Goal: Entertainment & Leisure: Consume media (video, audio)

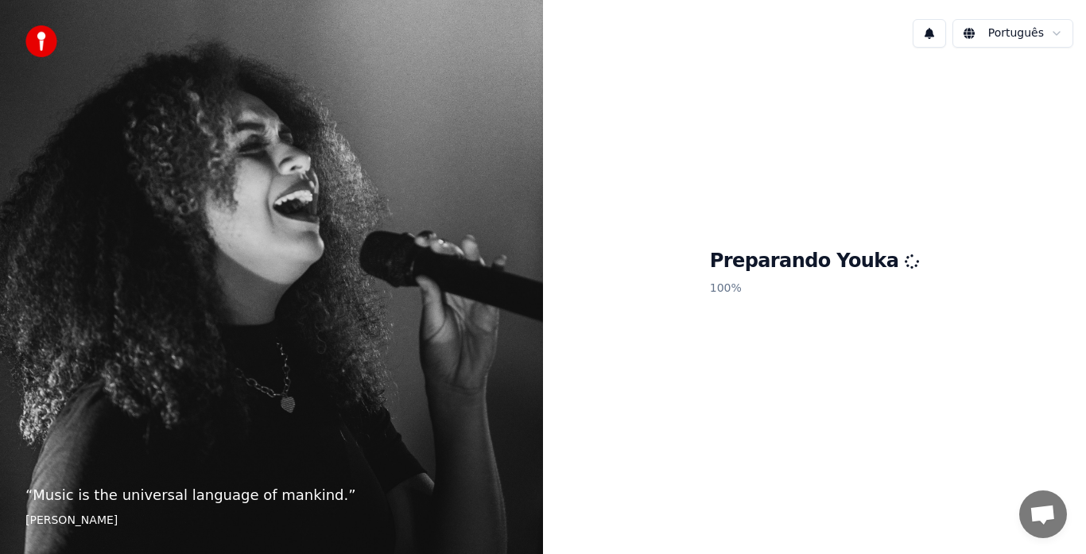
click at [641, 345] on div "Preparando Youka 100 %" at bounding box center [814, 275] width 543 height 430
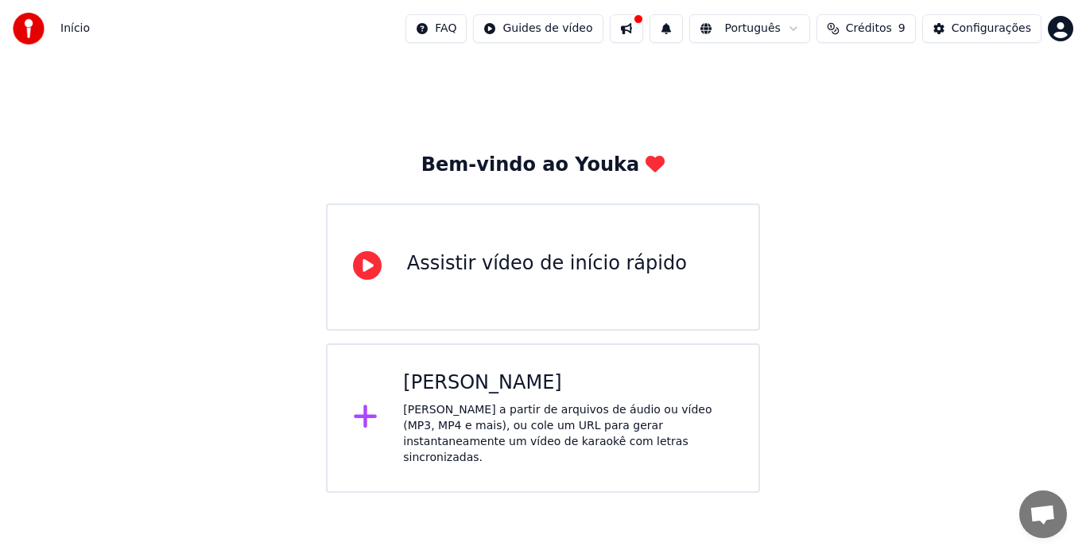
click at [431, 393] on div "[PERSON_NAME]" at bounding box center [568, 382] width 330 height 25
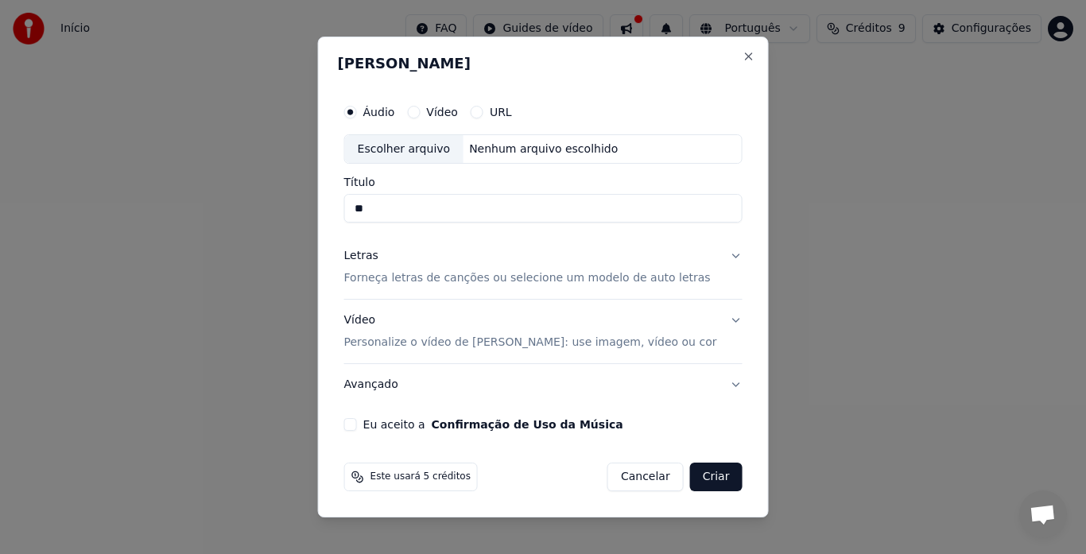
type input "*"
click at [448, 155] on div "Escolher arquivo" at bounding box center [404, 149] width 118 height 29
type input "**********"
click at [568, 281] on p "Forneça letras de canções ou selecione um modelo de auto letras" at bounding box center [527, 279] width 366 height 16
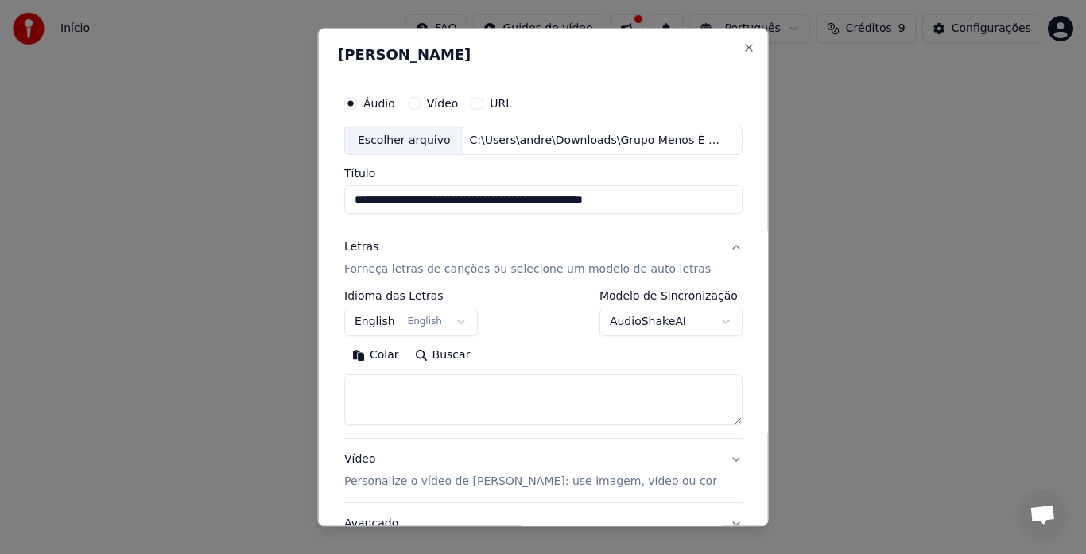
click at [390, 388] on textarea at bounding box center [543, 400] width 398 height 51
paste textarea "**********"
type textarea "**********"
click at [455, 322] on button "English English" at bounding box center [411, 322] width 134 height 29
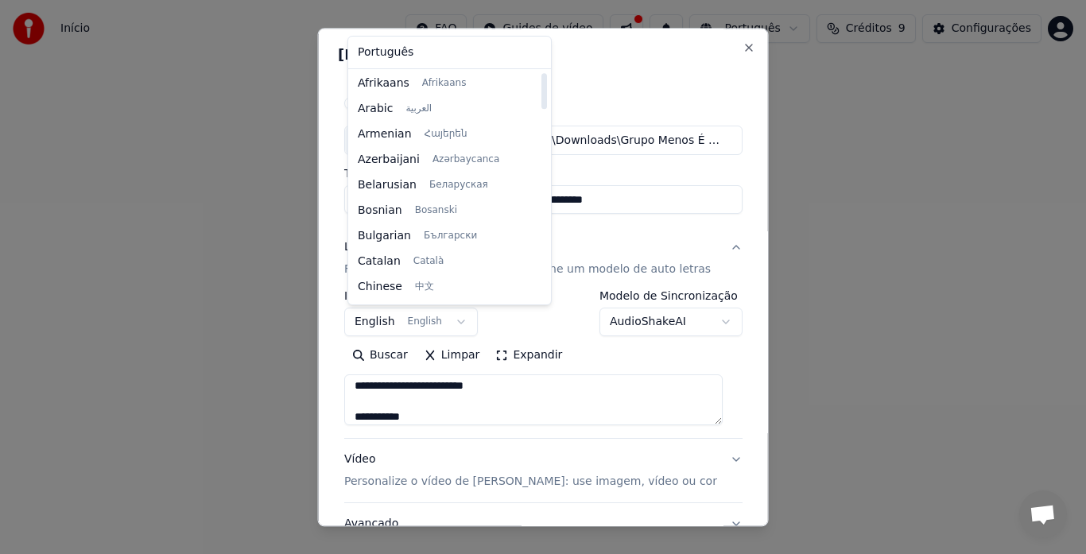
scroll to position [0, 0]
click at [610, 355] on body "**********" at bounding box center [543, 246] width 1086 height 493
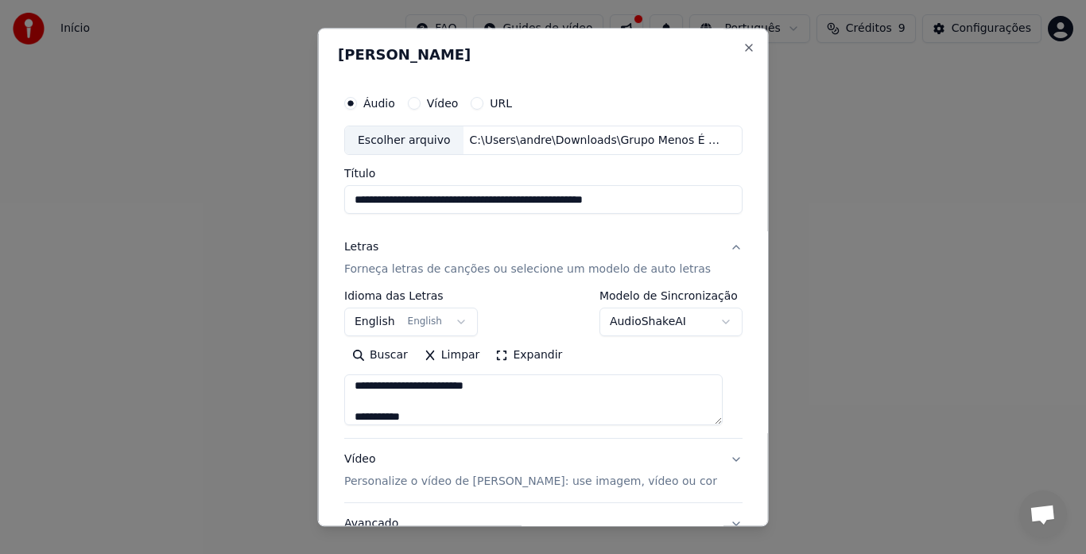
scroll to position [130, 0]
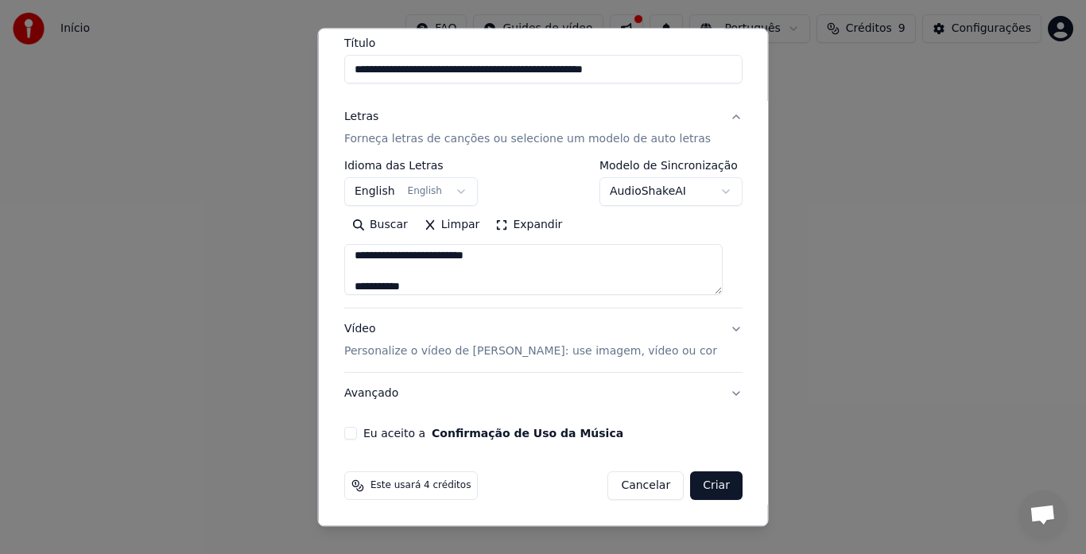
drag, startPoint x: 692, startPoint y: 483, endPoint x: 533, endPoint y: 541, distance: 169.5
click at [545, 493] on body "**********" at bounding box center [543, 246] width 1086 height 493
click at [362, 433] on div "Eu aceito a Confirmação de Uso da Música" at bounding box center [543, 434] width 398 height 13
click at [355, 432] on button "Eu aceito a Confirmação de Uso da Música" at bounding box center [350, 434] width 13 height 13
click at [707, 483] on button "Criar" at bounding box center [716, 486] width 52 height 29
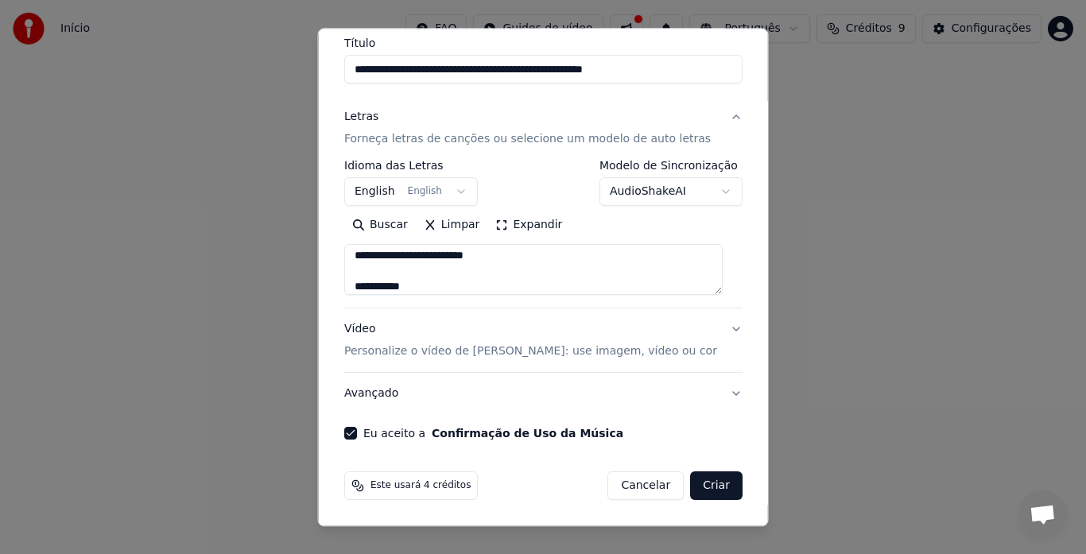
select select "**"
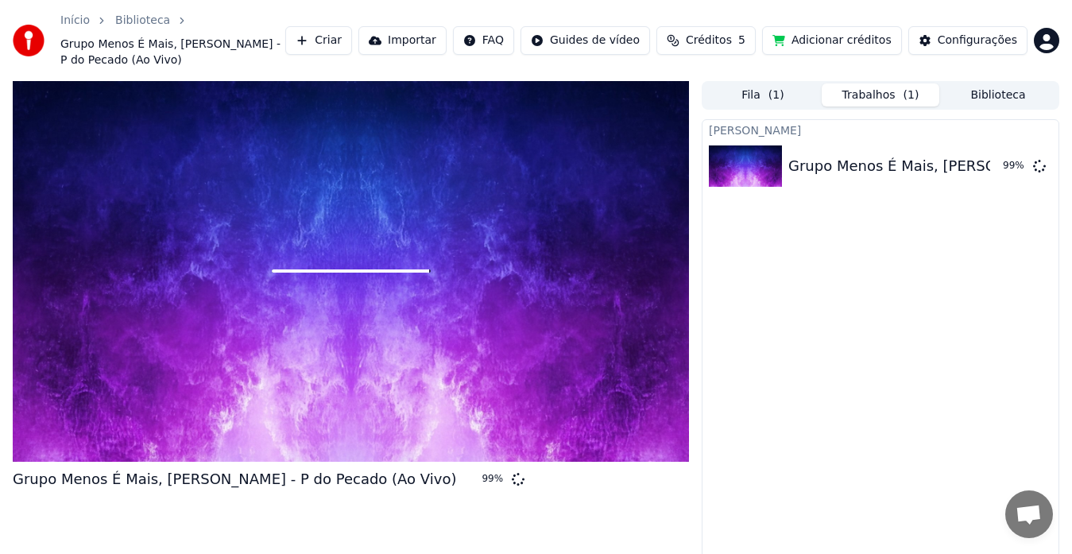
click at [765, 88] on button "Fila ( 1 )" at bounding box center [763, 94] width 118 height 23
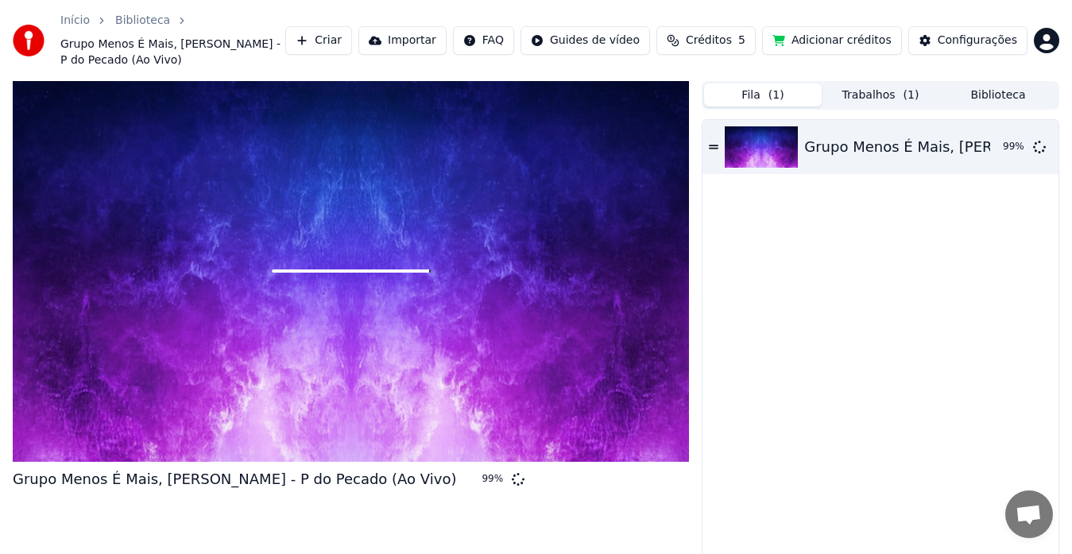
click at [874, 93] on button "Trabalhos ( 1 )" at bounding box center [881, 94] width 118 height 23
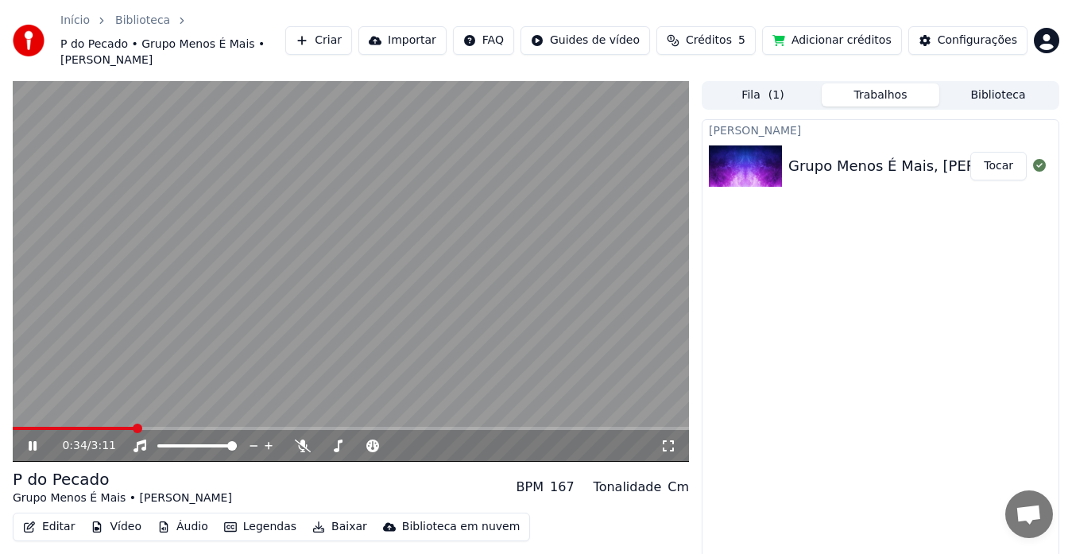
click at [29, 446] on icon at bounding box center [33, 446] width 8 height 10
click at [670, 441] on icon at bounding box center [669, 446] width 16 height 13
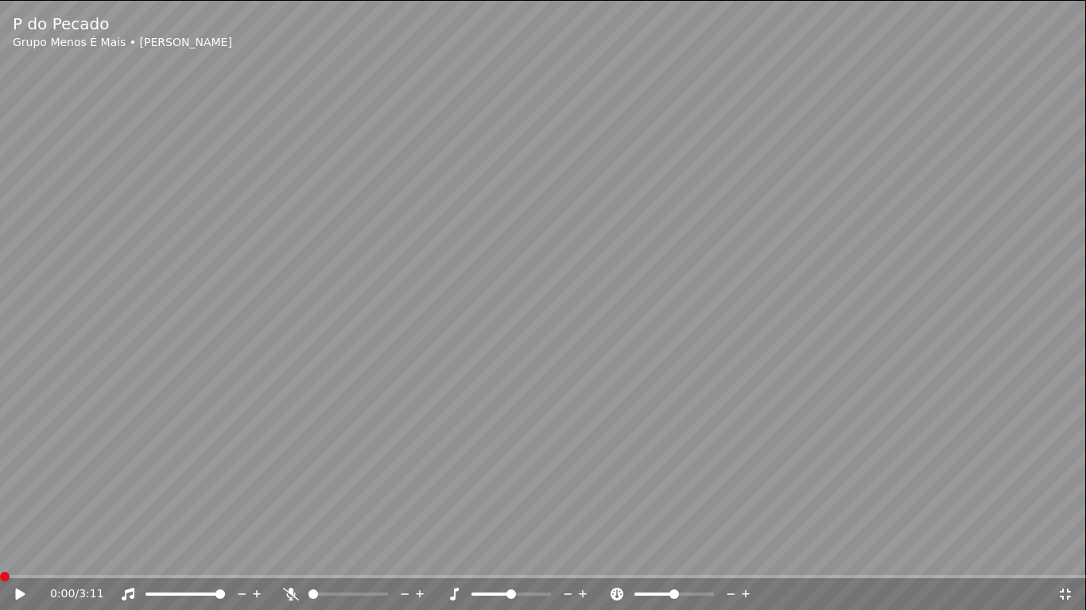
click at [0, 553] on span at bounding box center [5, 577] width 10 height 10
click at [511, 553] on span at bounding box center [511, 595] width 10 height 10
click at [379, 553] on span at bounding box center [375, 595] width 10 height 10
click at [533, 553] on span at bounding box center [529, 595] width 10 height 10
click at [22, 553] on icon at bounding box center [31, 594] width 37 height 13
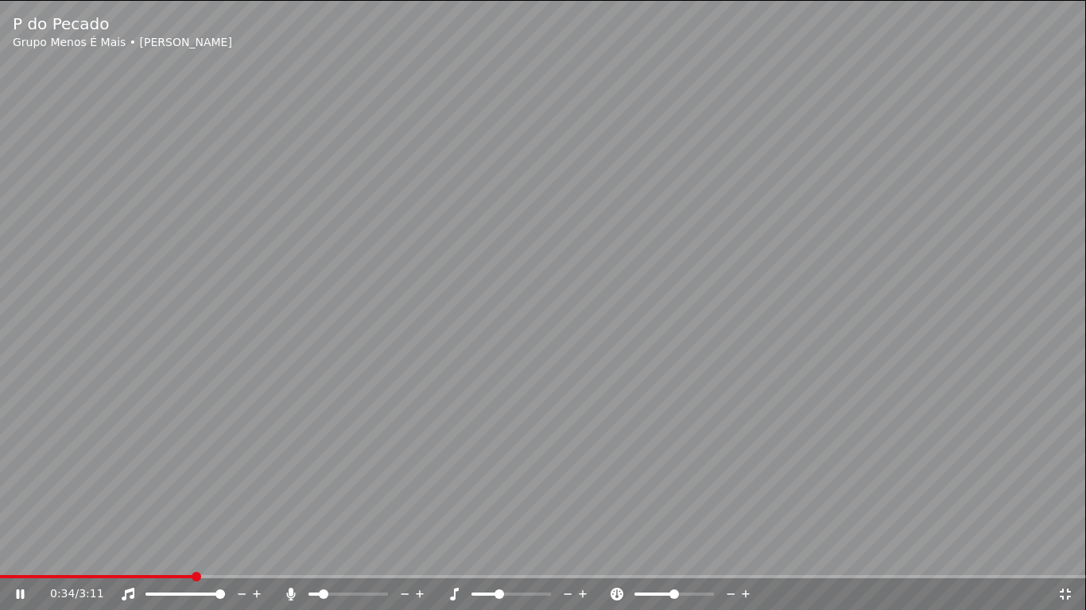
click at [501, 553] on span at bounding box center [499, 595] width 10 height 10
click at [509, 553] on span at bounding box center [511, 595] width 10 height 10
click at [308, 553] on span at bounding box center [313, 595] width 10 height 10
click at [225, 553] on span at bounding box center [220, 595] width 10 height 10
click at [697, 553] on span at bounding box center [695, 595] width 10 height 10
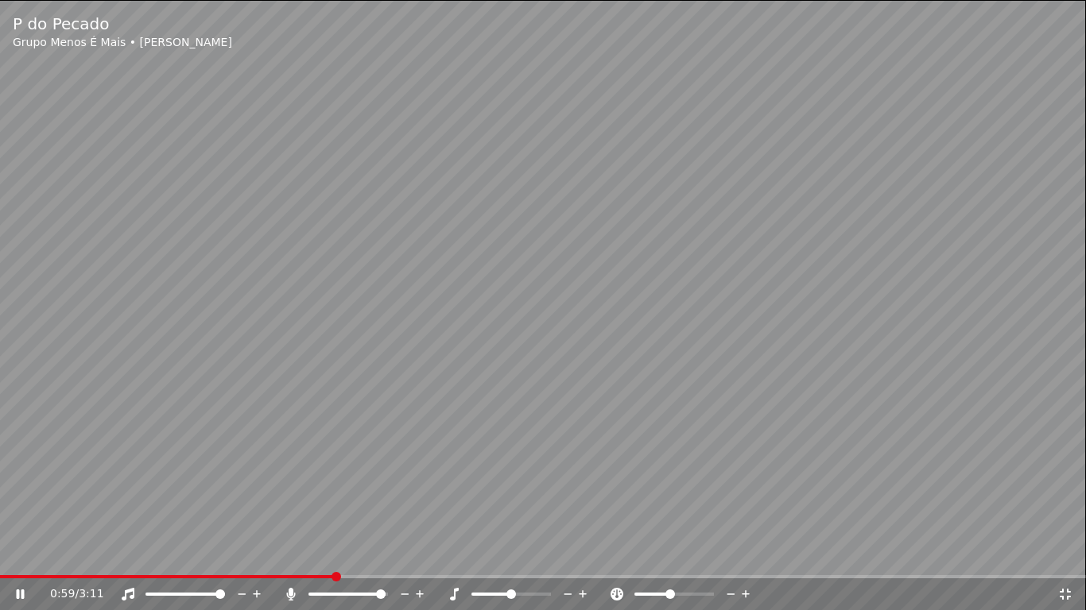
click at [386, 553] on span at bounding box center [381, 595] width 10 height 10
click at [76, 416] on video at bounding box center [543, 305] width 1086 height 610
click at [125, 504] on video at bounding box center [543, 305] width 1086 height 610
click at [1066, 553] on icon at bounding box center [1065, 594] width 16 height 13
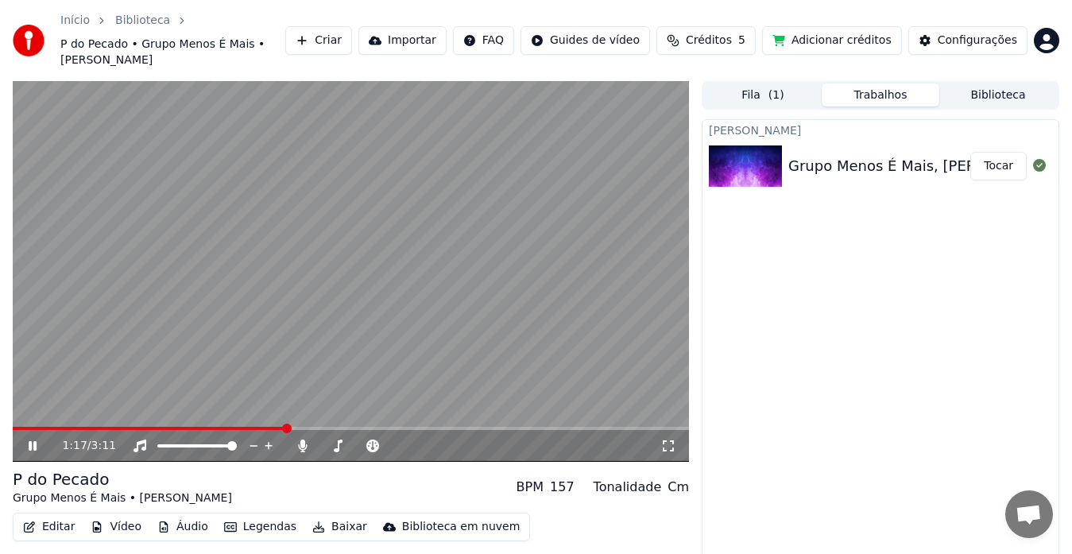
click at [33, 445] on icon at bounding box center [43, 446] width 37 height 13
click at [758, 177] on img at bounding box center [745, 165] width 73 height 41
click at [352, 47] on button "Criar" at bounding box center [318, 40] width 67 height 29
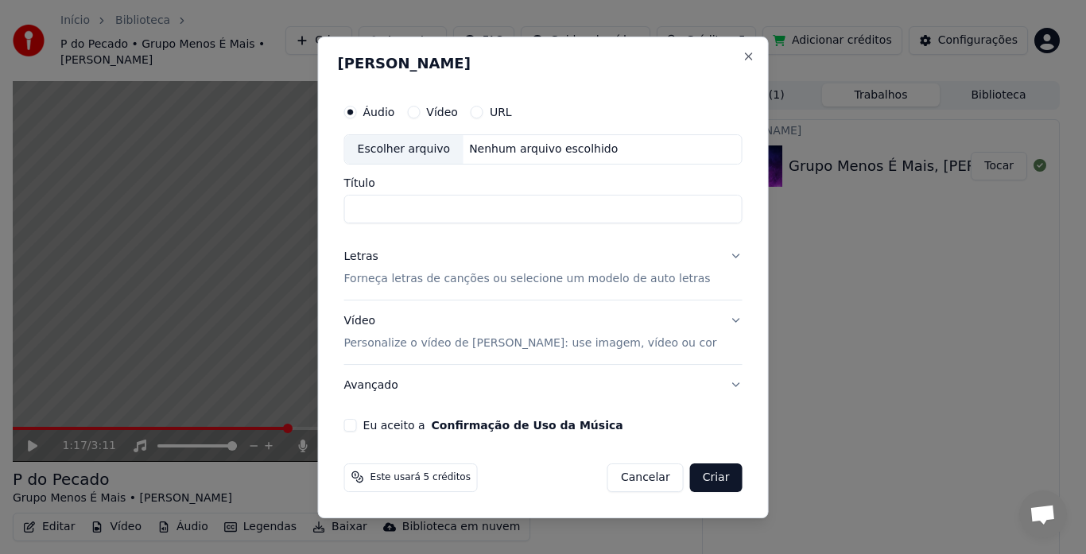
click at [403, 149] on div "Escolher arquivo" at bounding box center [404, 149] width 118 height 29
click at [397, 145] on div "Escolher arquivo" at bounding box center [404, 149] width 118 height 29
click at [411, 210] on input "Título" at bounding box center [543, 209] width 398 height 29
type input "**********"
click at [464, 281] on p "Forneça letras de canções ou selecione um modelo de auto letras" at bounding box center [527, 279] width 366 height 16
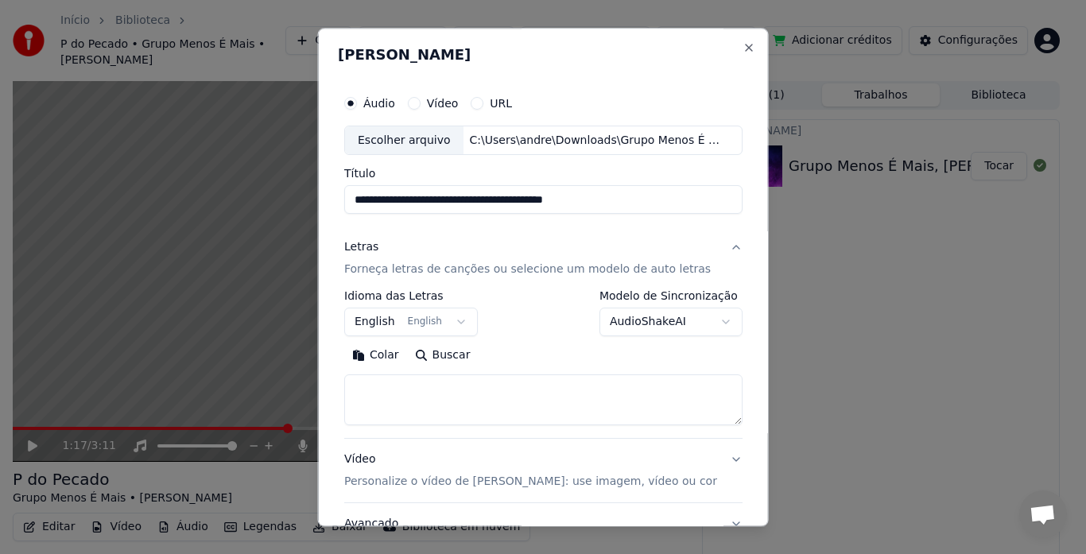
click at [409, 391] on textarea at bounding box center [543, 400] width 398 height 51
paste textarea "**********"
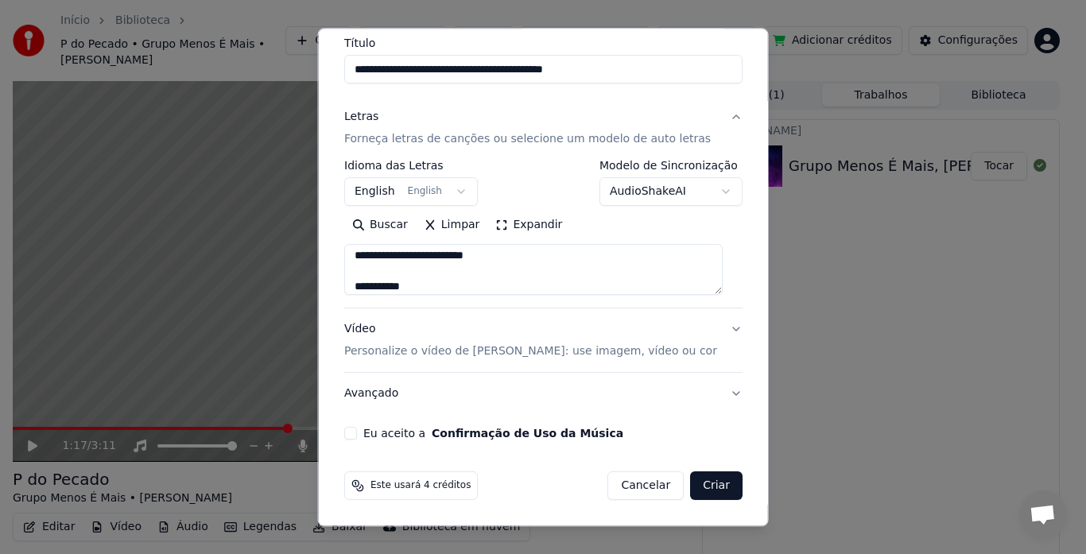
type textarea "**********"
click at [720, 328] on button "Vídeo Personalize o vídeo de karaokê: use imagem, vídeo ou cor" at bounding box center [543, 341] width 398 height 64
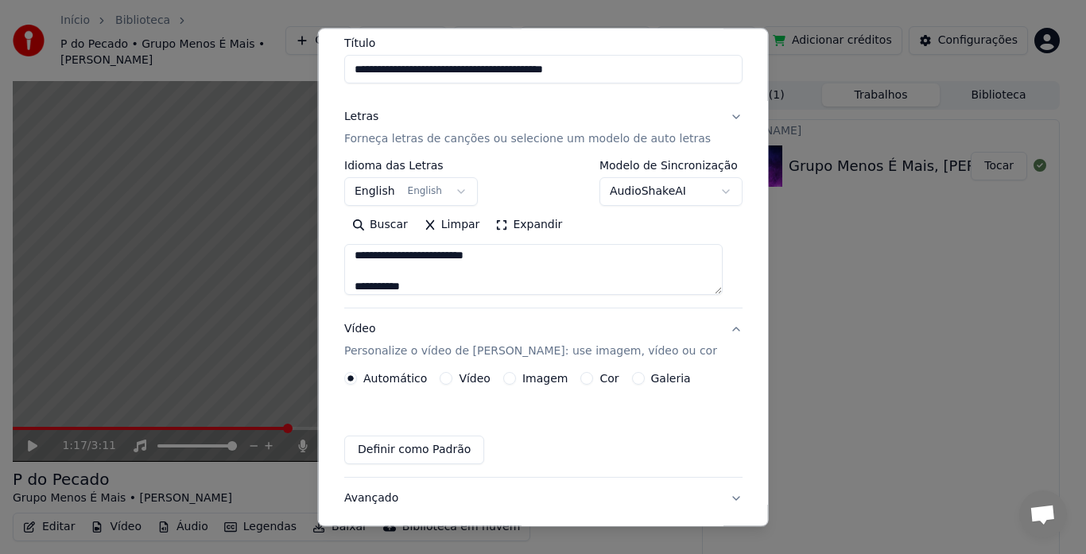
scroll to position [88, 0]
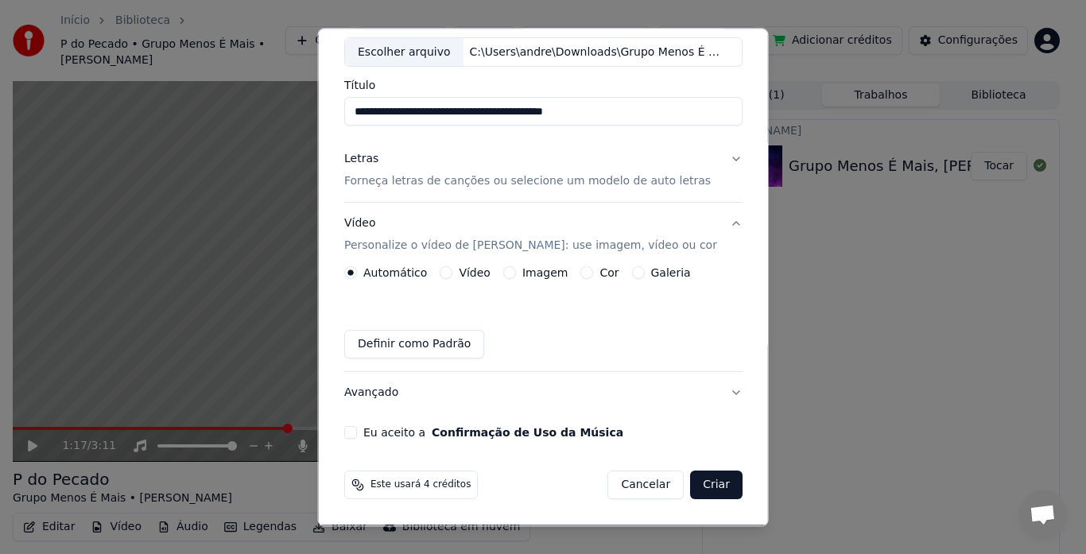
click at [580, 279] on button "Cor" at bounding box center [586, 273] width 13 height 13
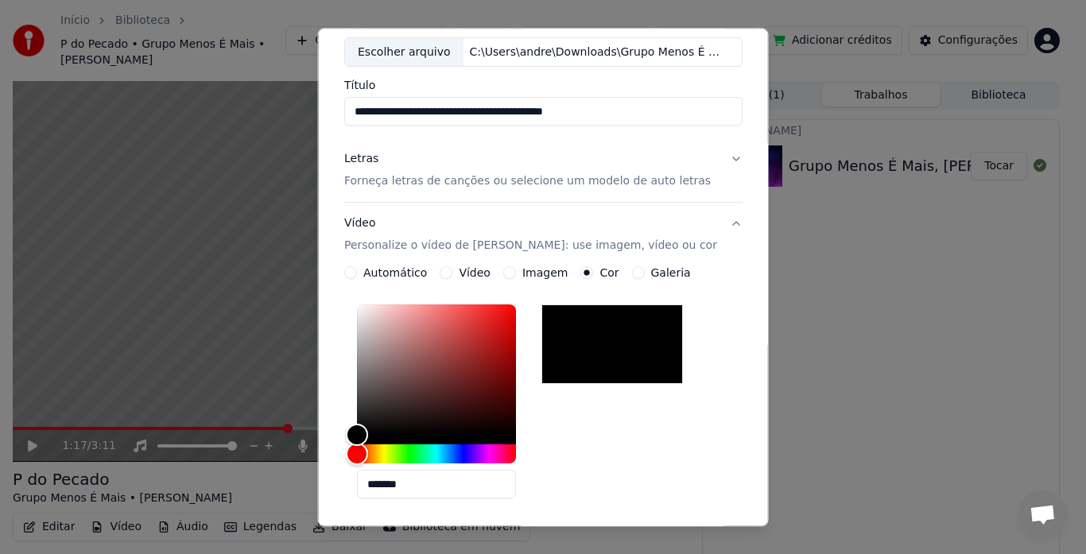
click at [595, 342] on div at bounding box center [611, 344] width 141 height 79
click at [603, 423] on div "*******" at bounding box center [543, 405] width 398 height 213
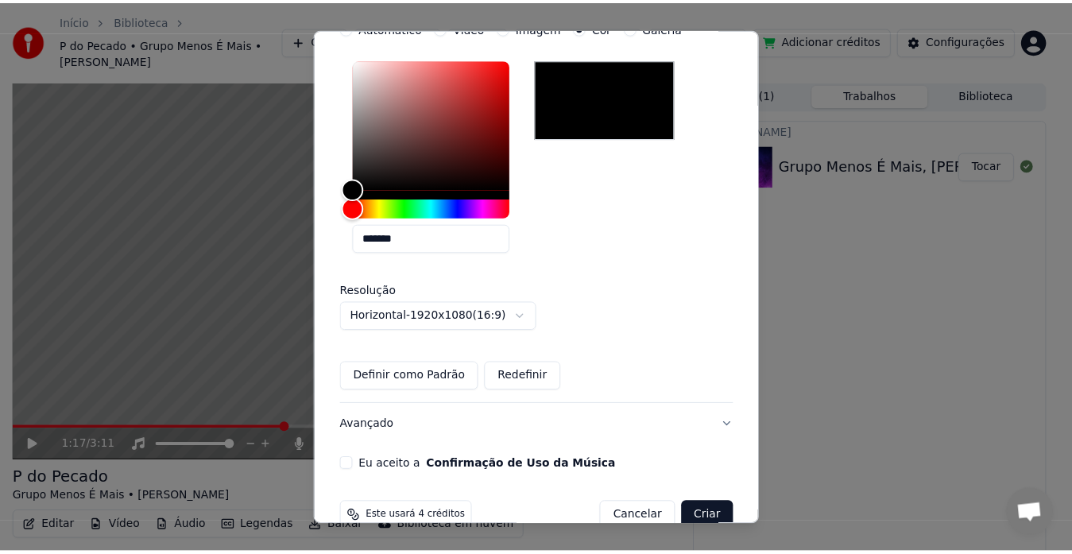
scroll to position [366, 0]
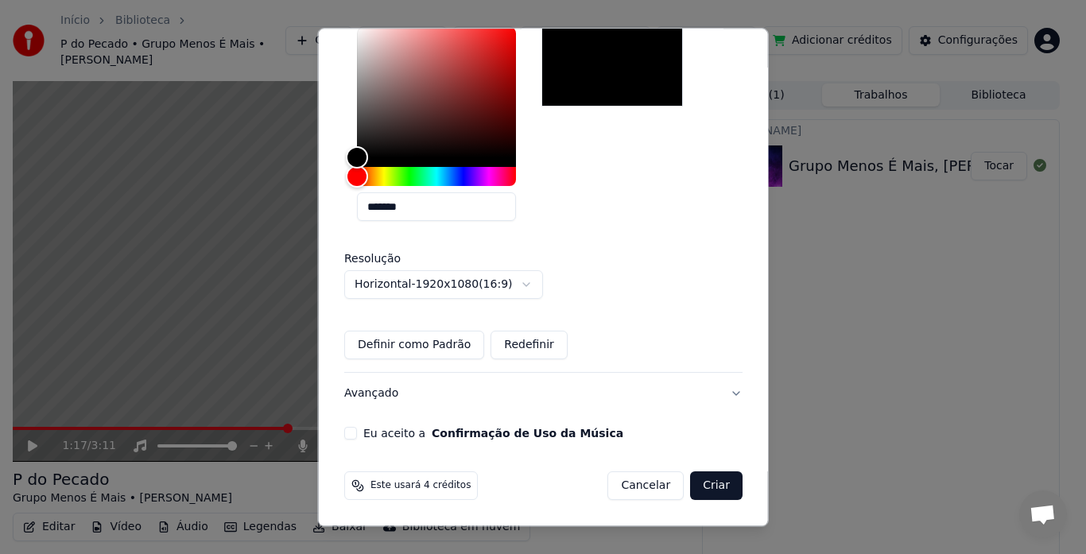
click at [359, 428] on div "Eu aceito a Confirmação de Uso da Música" at bounding box center [543, 434] width 398 height 13
click at [697, 490] on button "Criar" at bounding box center [716, 486] width 52 height 29
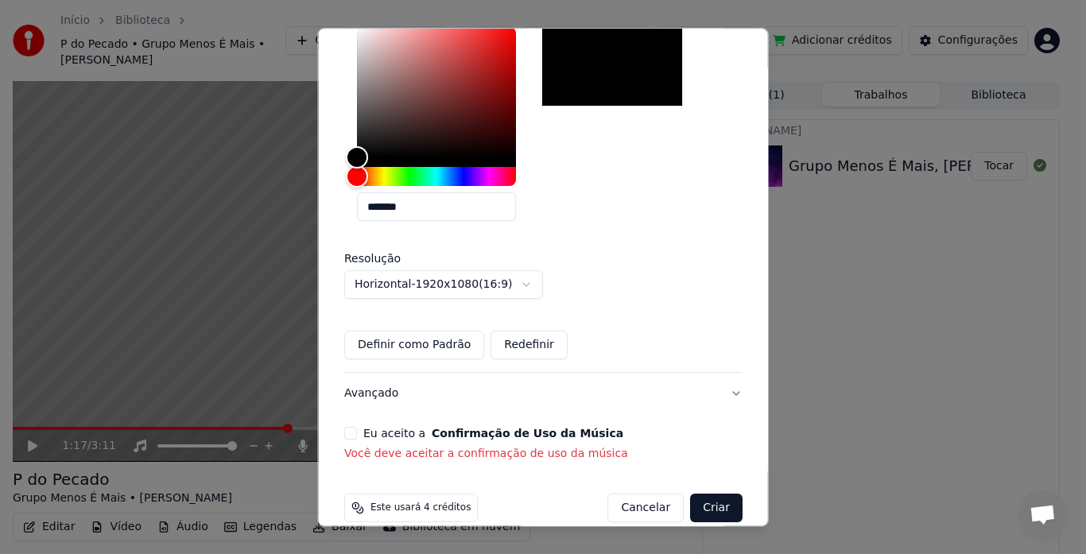
click at [356, 434] on button "Eu aceito a Confirmação de Uso da Música" at bounding box center [350, 434] width 13 height 13
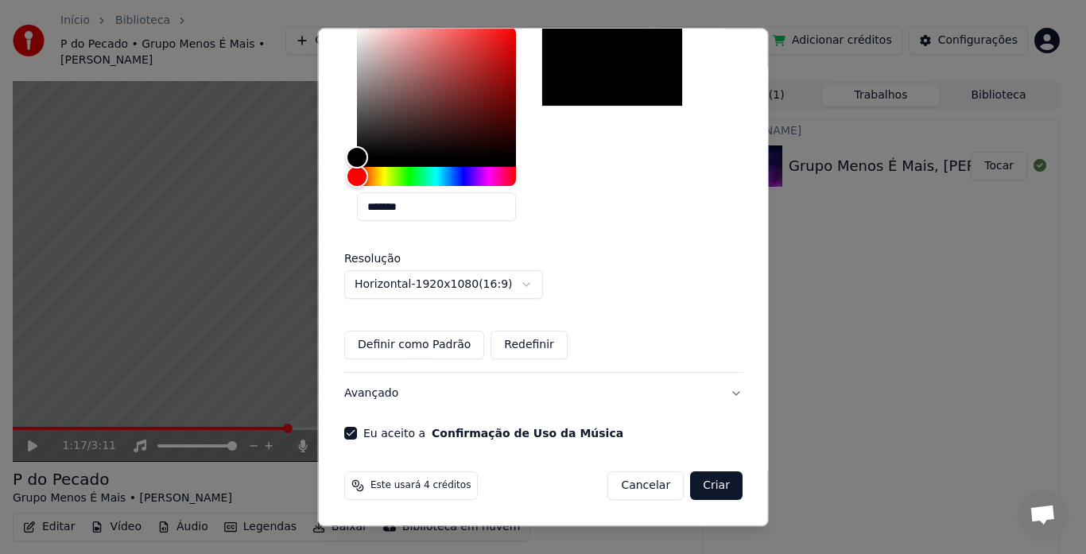
click at [717, 484] on button "Criar" at bounding box center [716, 486] width 52 height 29
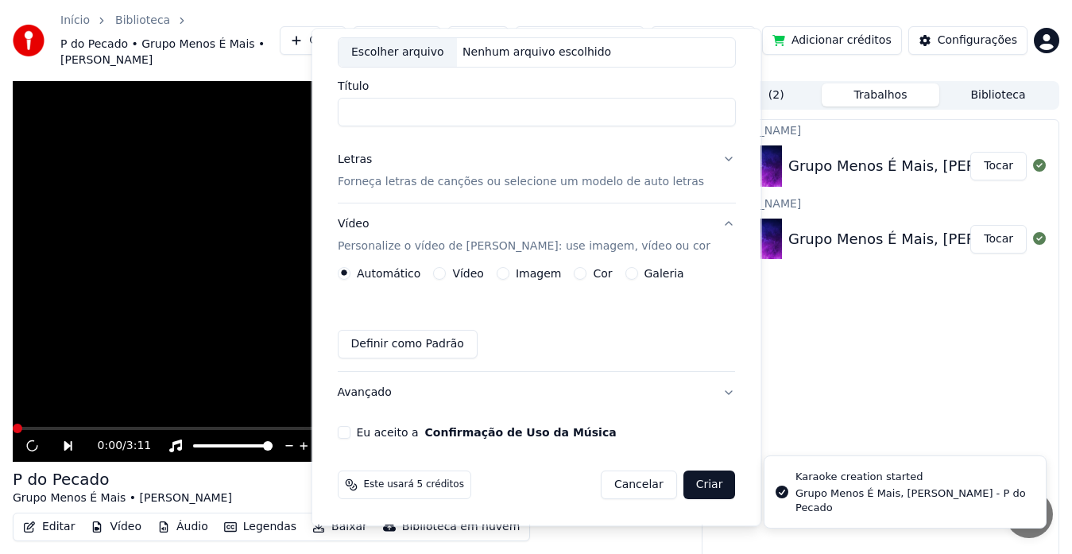
scroll to position [88, 0]
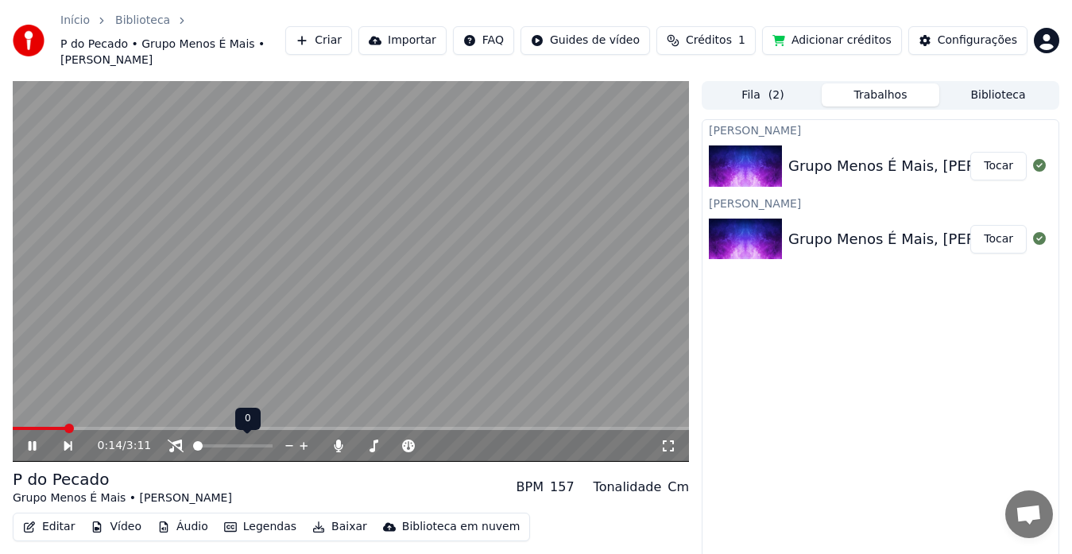
click at [193, 451] on span at bounding box center [198, 446] width 10 height 10
click at [273, 444] on span at bounding box center [268, 446] width 10 height 10
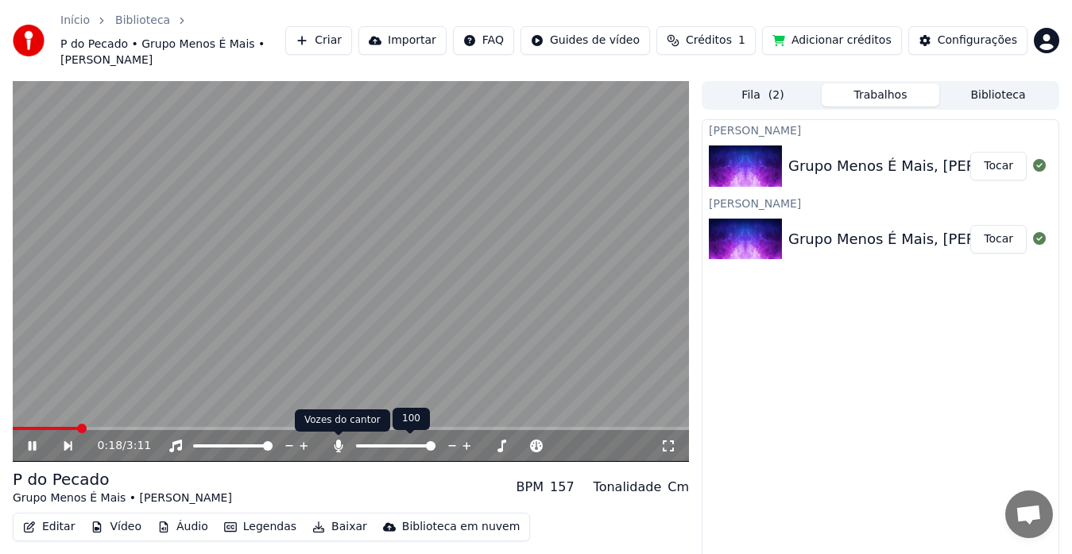
click at [342, 447] on icon at bounding box center [338, 446] width 9 height 13
click at [339, 449] on icon at bounding box center [339, 446] width 16 height 13
click at [375, 449] on icon at bounding box center [374, 446] width 16 height 13
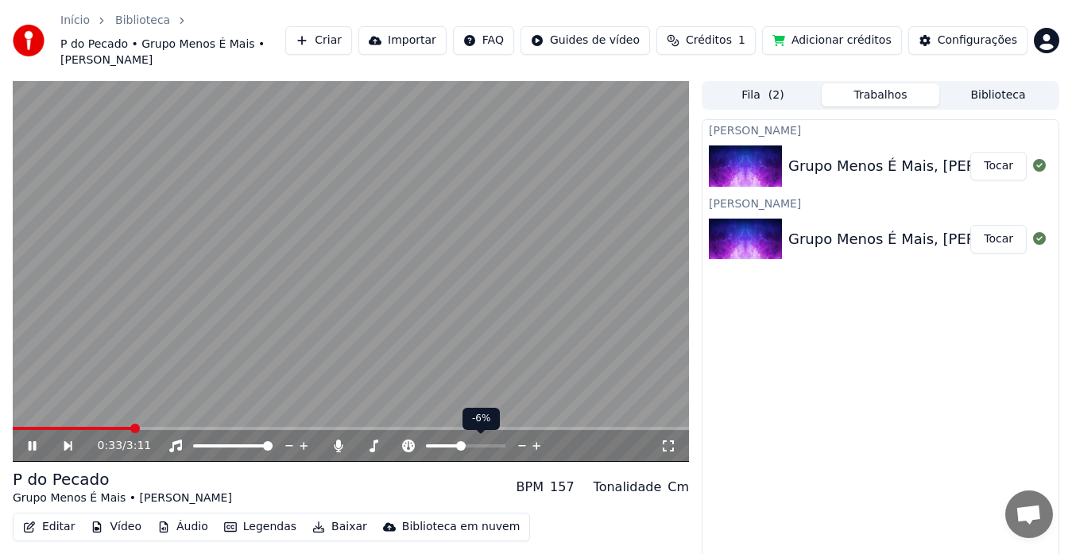
click at [535, 444] on icon at bounding box center [536, 446] width 15 height 16
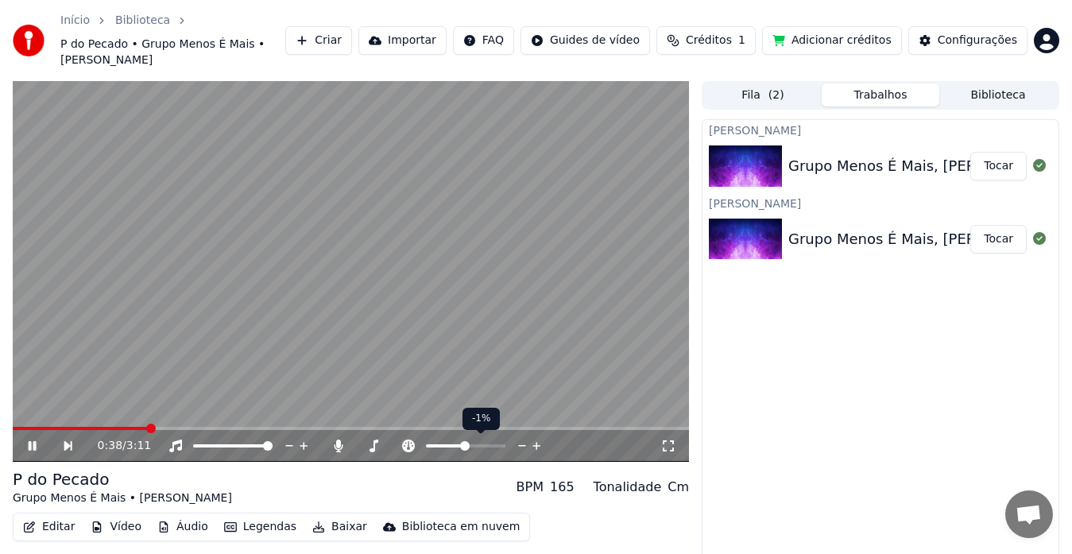
click at [535, 444] on icon at bounding box center [536, 446] width 15 height 16
click at [525, 445] on icon at bounding box center [522, 446] width 8 height 2
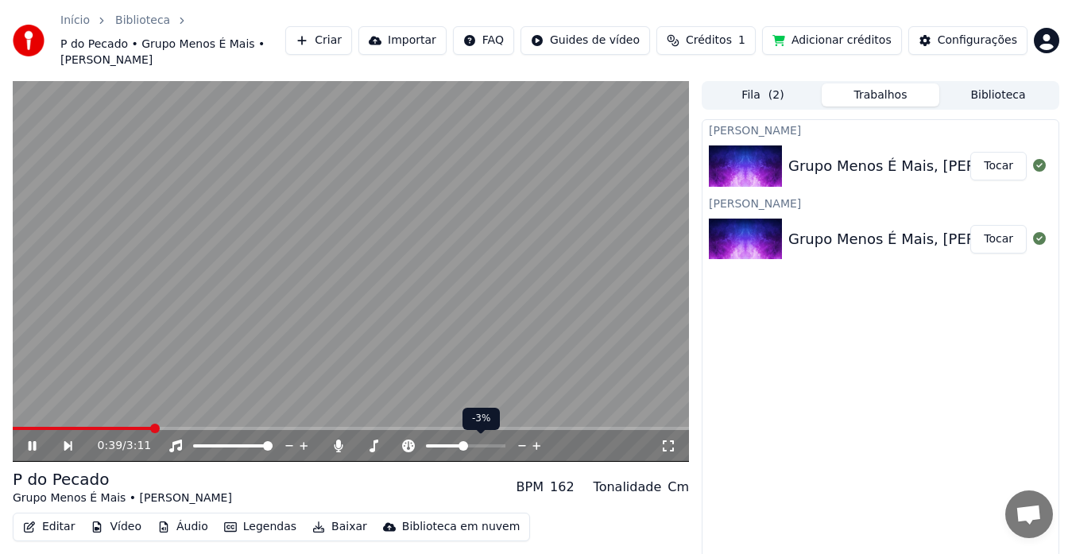
click at [525, 445] on icon at bounding box center [522, 446] width 8 height 2
click at [490, 444] on icon at bounding box center [487, 446] width 15 height 16
click at [497, 444] on icon at bounding box center [501, 446] width 15 height 16
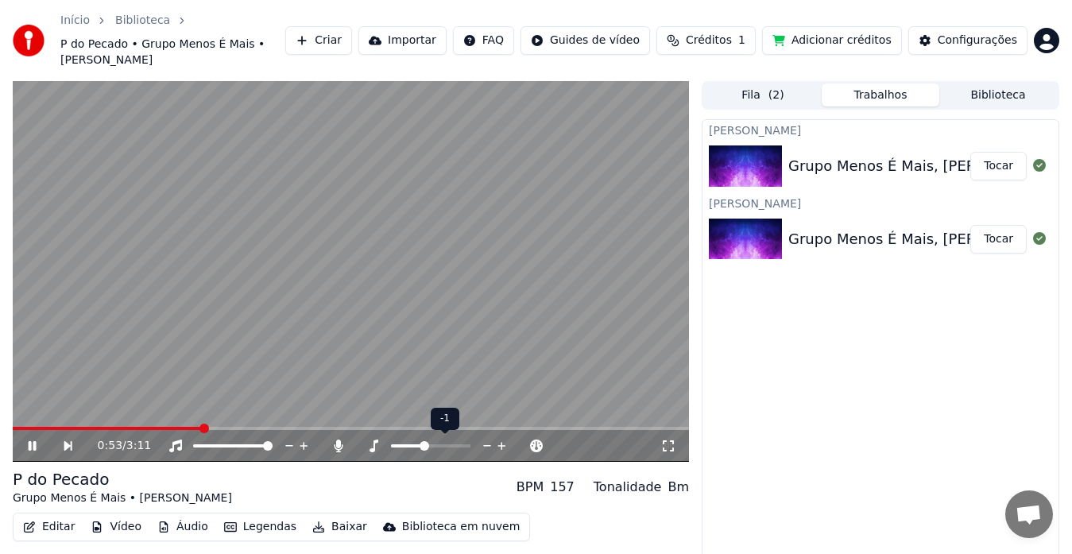
click at [500, 447] on icon at bounding box center [501, 446] width 15 height 16
click at [484, 446] on icon at bounding box center [487, 446] width 8 height 2
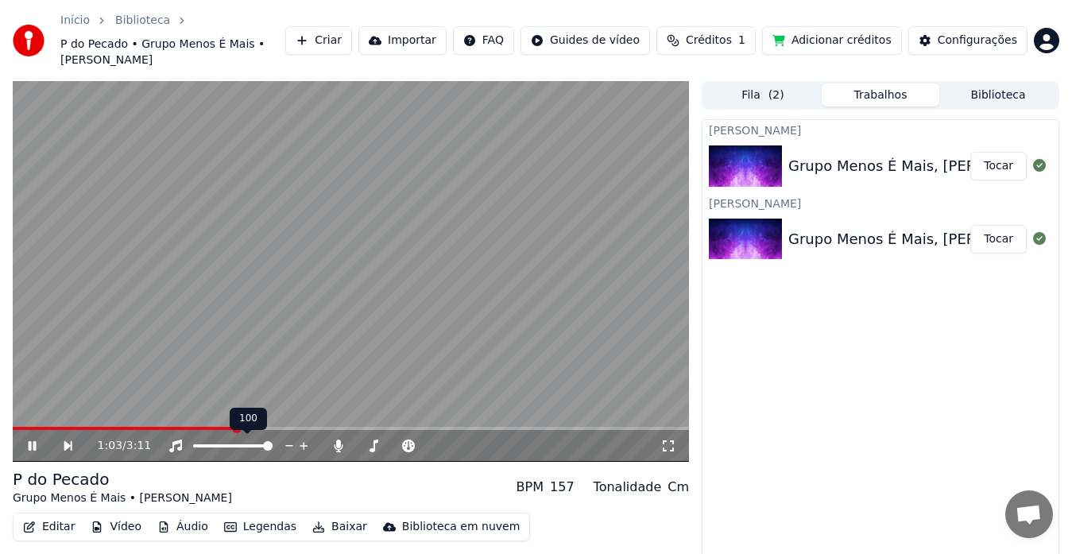
click at [269, 443] on span at bounding box center [268, 446] width 10 height 10
click at [436, 443] on div at bounding box center [411, 446] width 128 height 16
click at [356, 451] on span at bounding box center [361, 446] width 10 height 10
click at [378, 449] on span at bounding box center [379, 446] width 10 height 10
click at [436, 449] on span at bounding box center [431, 446] width 10 height 10
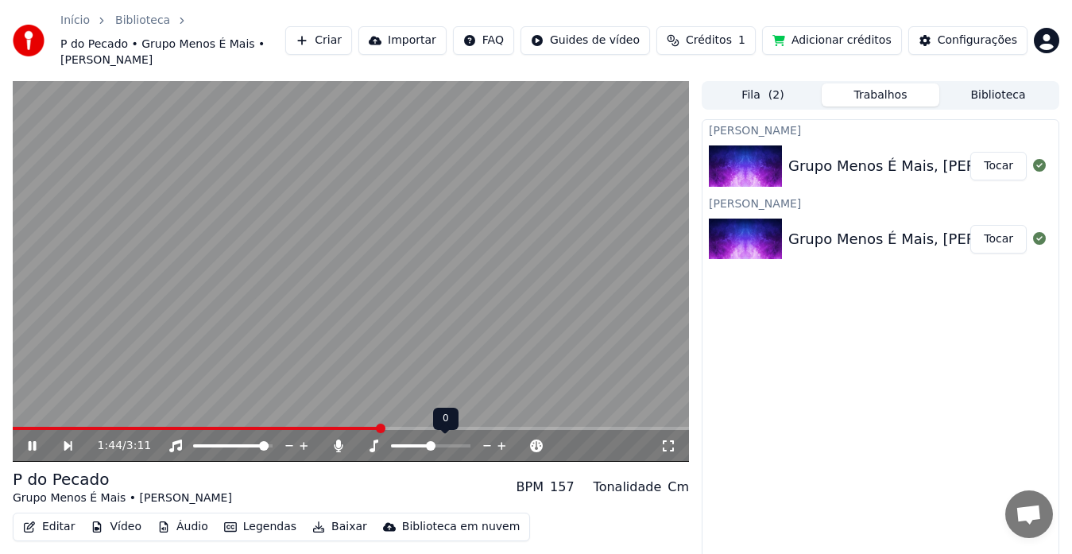
click at [502, 446] on icon at bounding box center [502, 446] width 8 height 8
click at [484, 445] on icon at bounding box center [487, 446] width 8 height 2
click at [485, 445] on icon at bounding box center [487, 446] width 8 height 2
click at [533, 445] on icon at bounding box center [537, 446] width 8 height 8
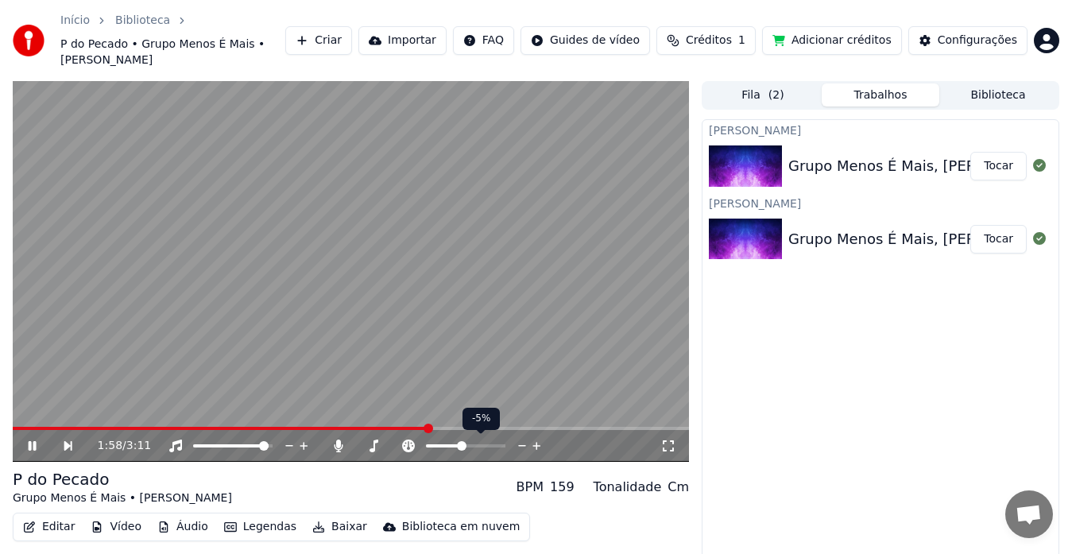
click at [523, 447] on icon at bounding box center [522, 446] width 15 height 16
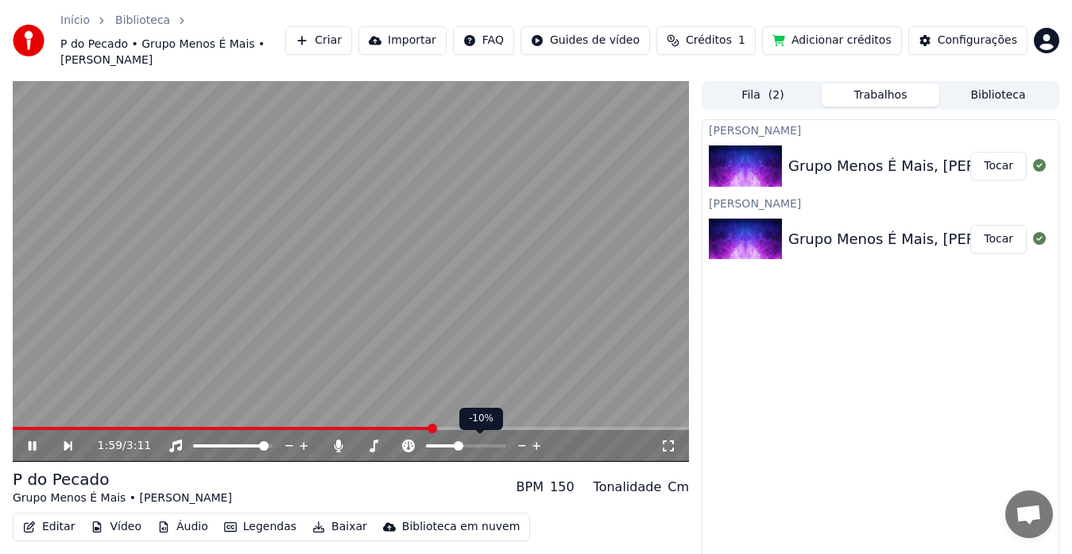
click at [523, 447] on icon at bounding box center [522, 446] width 15 height 16
click at [534, 448] on icon at bounding box center [536, 446] width 15 height 16
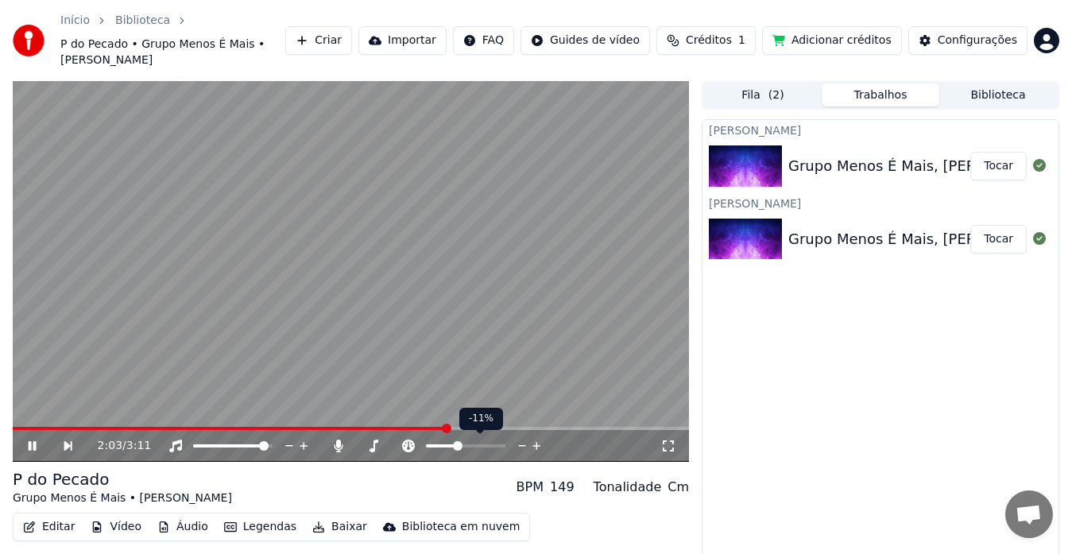
click at [534, 448] on icon at bounding box center [536, 446] width 15 height 16
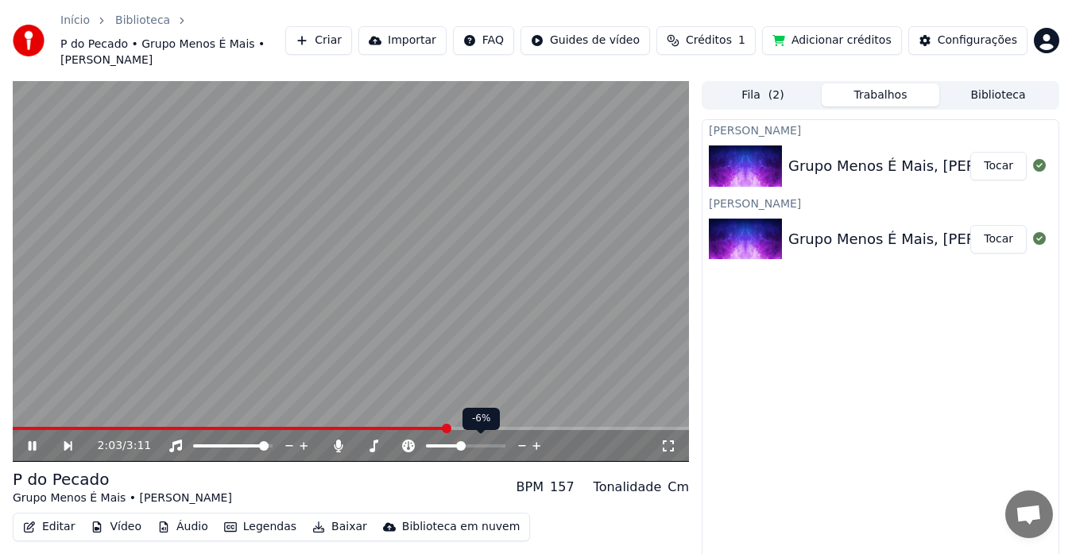
click at [534, 448] on icon at bounding box center [536, 446] width 15 height 16
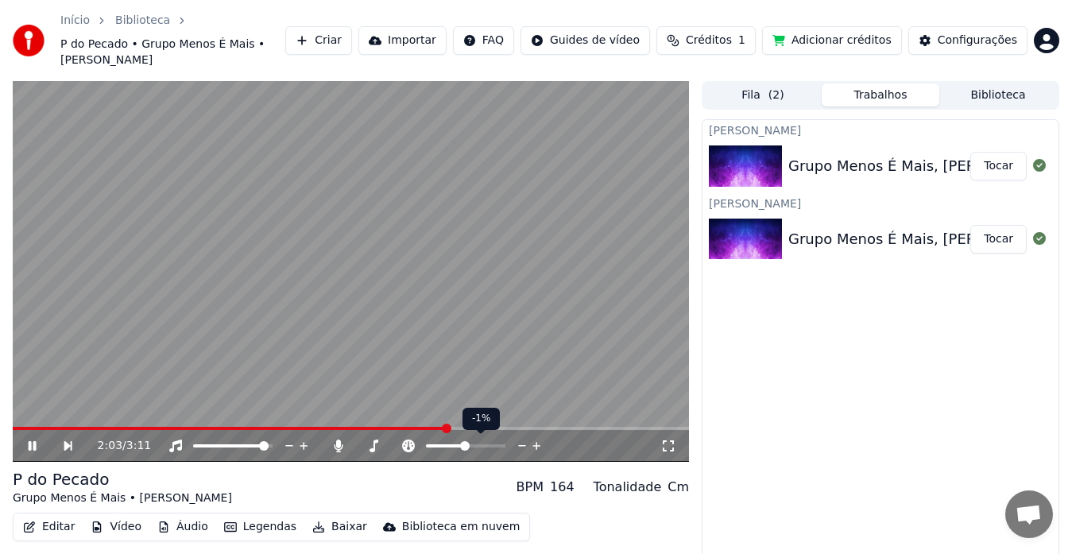
click at [534, 448] on icon at bounding box center [536, 446] width 15 height 16
click at [517, 442] on icon at bounding box center [522, 446] width 15 height 16
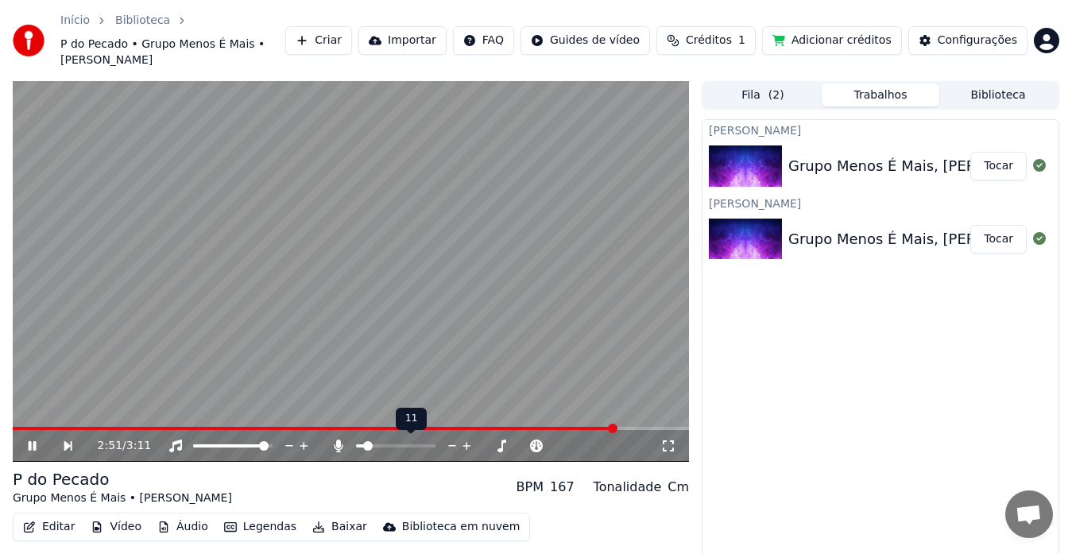
click at [365, 448] on span at bounding box center [368, 446] width 10 height 10
click at [366, 448] on span at bounding box center [370, 446] width 10 height 10
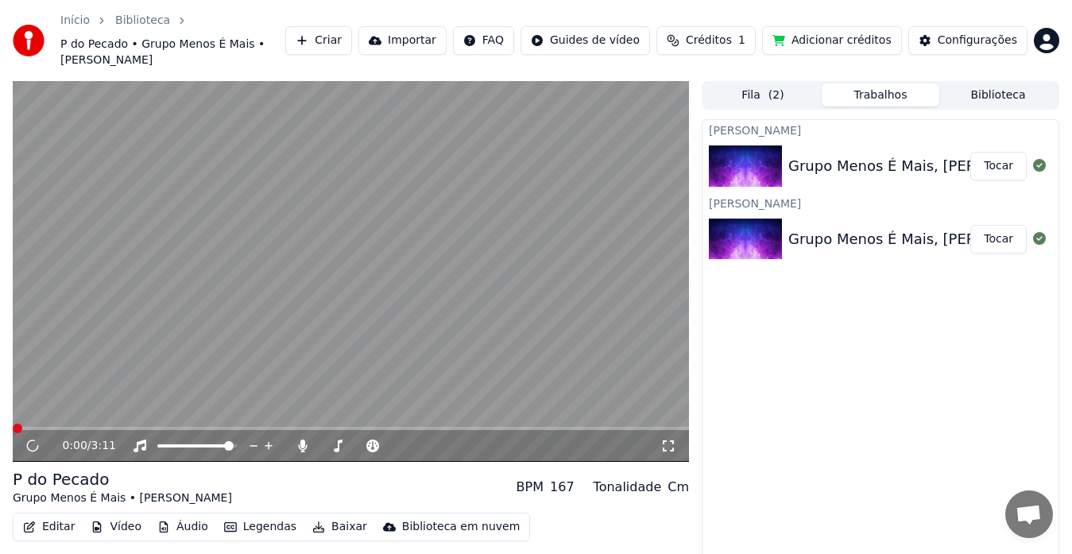
click at [665, 440] on icon at bounding box center [668, 445] width 11 height 11
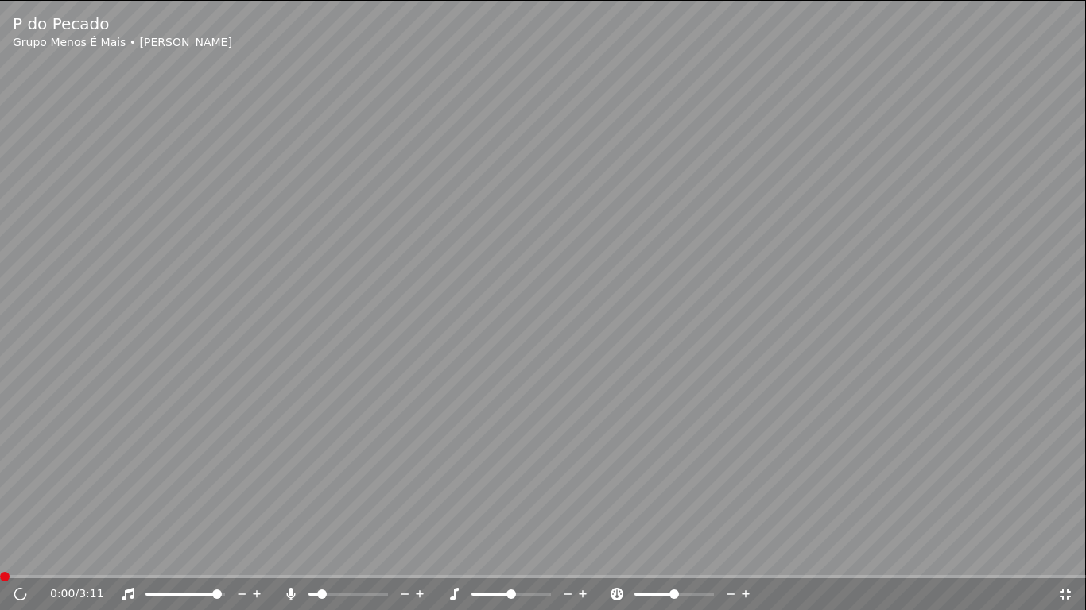
click at [630, 320] on video at bounding box center [543, 305] width 1086 height 610
click at [184, 300] on video at bounding box center [543, 305] width 1086 height 610
click at [1068, 553] on icon at bounding box center [1065, 594] width 11 height 11
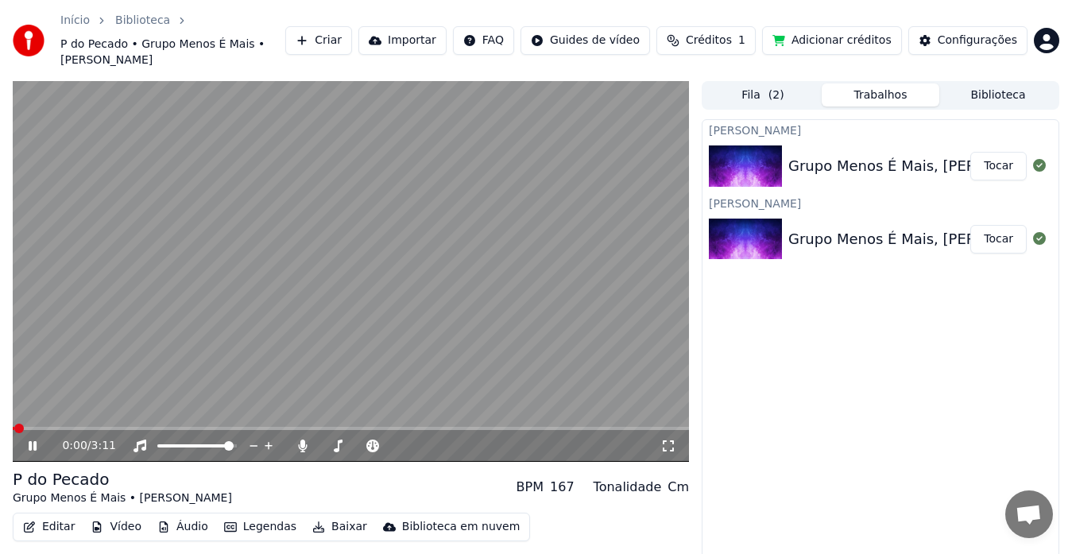
click at [30, 441] on icon at bounding box center [33, 446] width 8 height 10
click at [439, 41] on button "Importar" at bounding box center [403, 40] width 88 height 29
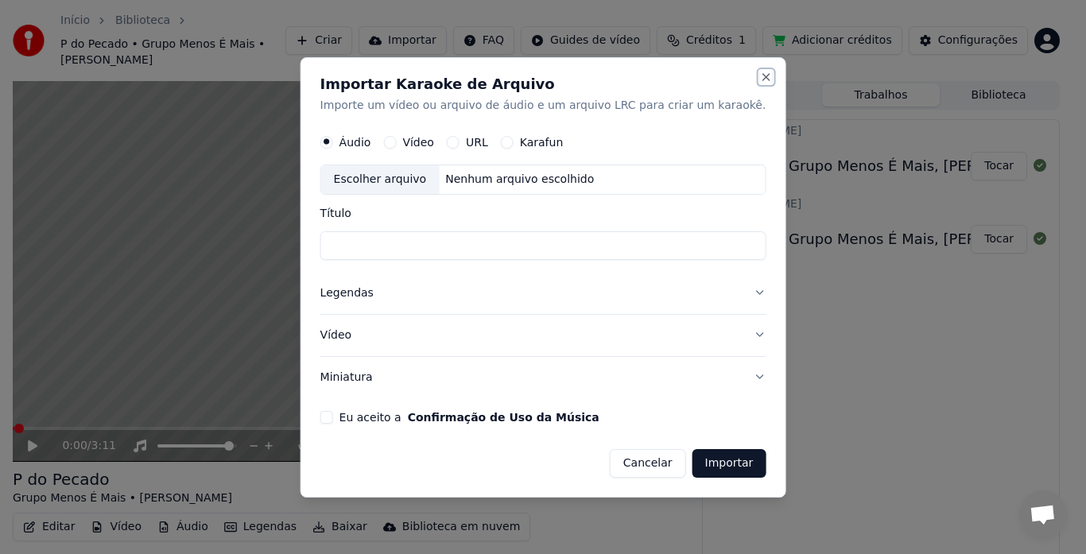
click at [759, 72] on button "Close" at bounding box center [765, 77] width 13 height 13
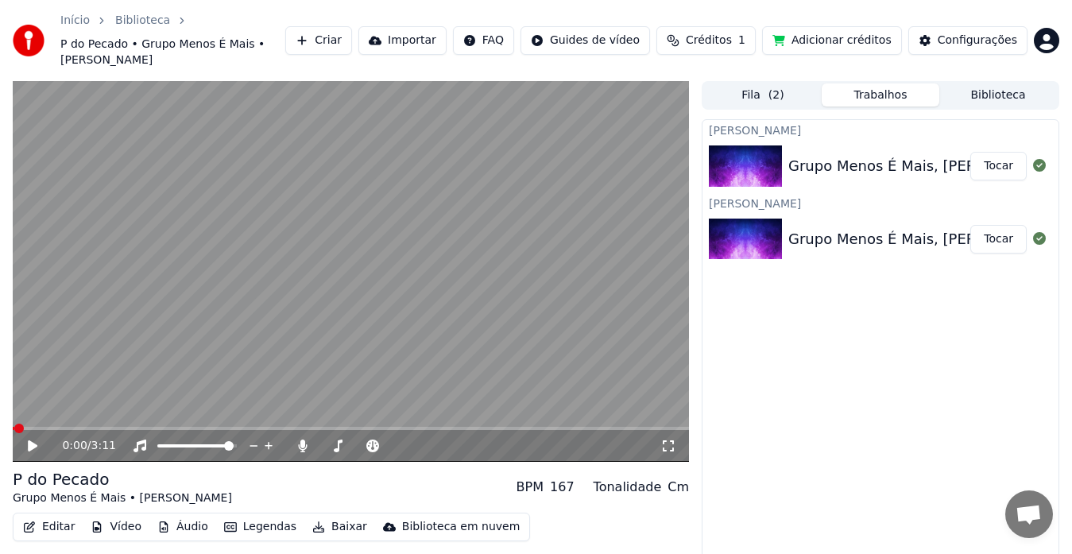
click at [999, 98] on button "Biblioteca" at bounding box center [999, 94] width 118 height 23
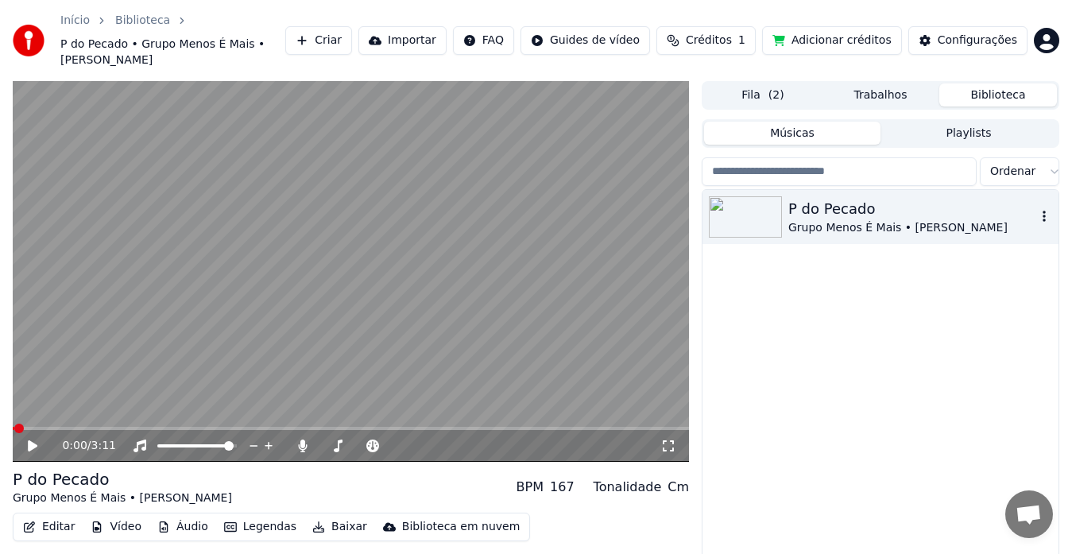
click at [1048, 214] on icon "button" at bounding box center [1045, 216] width 16 height 13
click at [1044, 217] on icon "button" at bounding box center [1044, 216] width 3 height 11
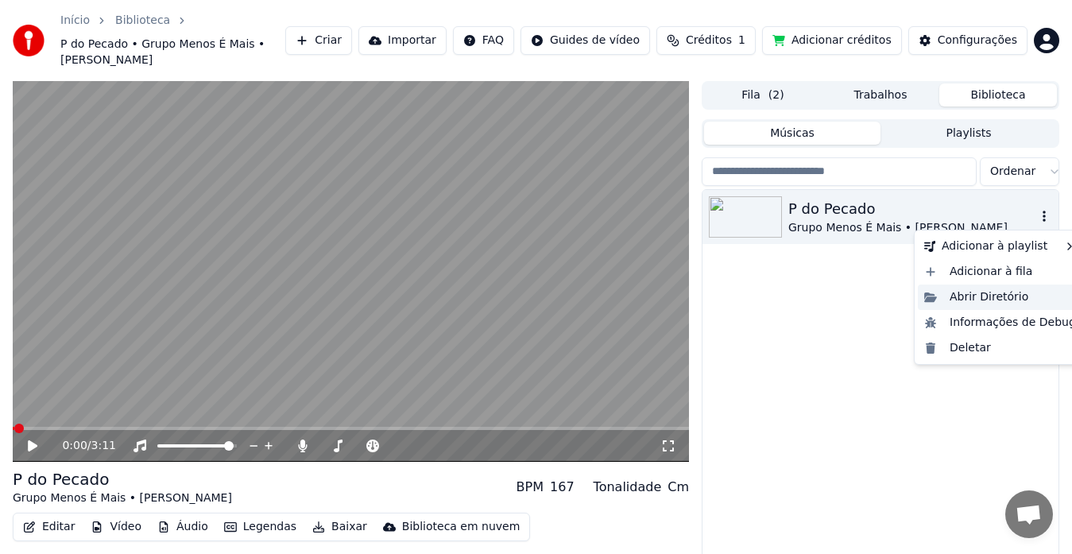
click at [962, 292] on div "Abrir Diretório" at bounding box center [1000, 297] width 165 height 25
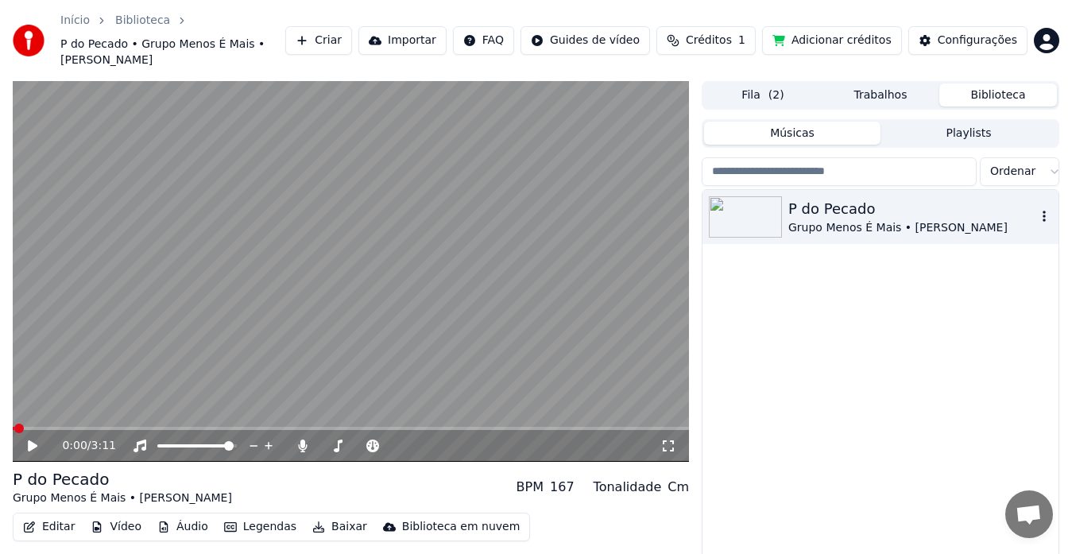
click at [1043, 215] on icon "button" at bounding box center [1045, 216] width 16 height 13
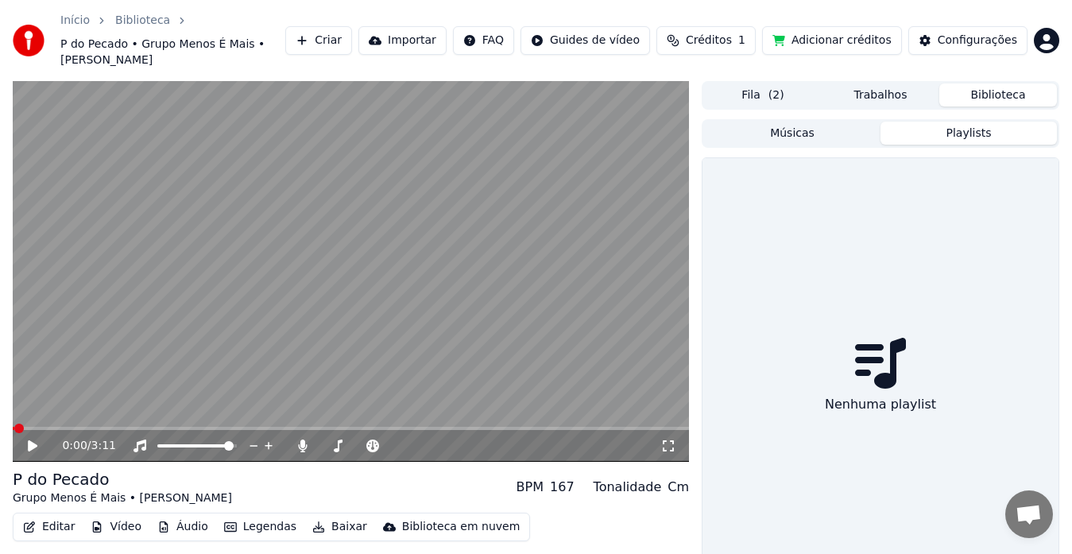
click at [969, 132] on button "Playlists" at bounding box center [969, 133] width 176 height 23
click at [804, 127] on button "Músicas" at bounding box center [792, 133] width 176 height 23
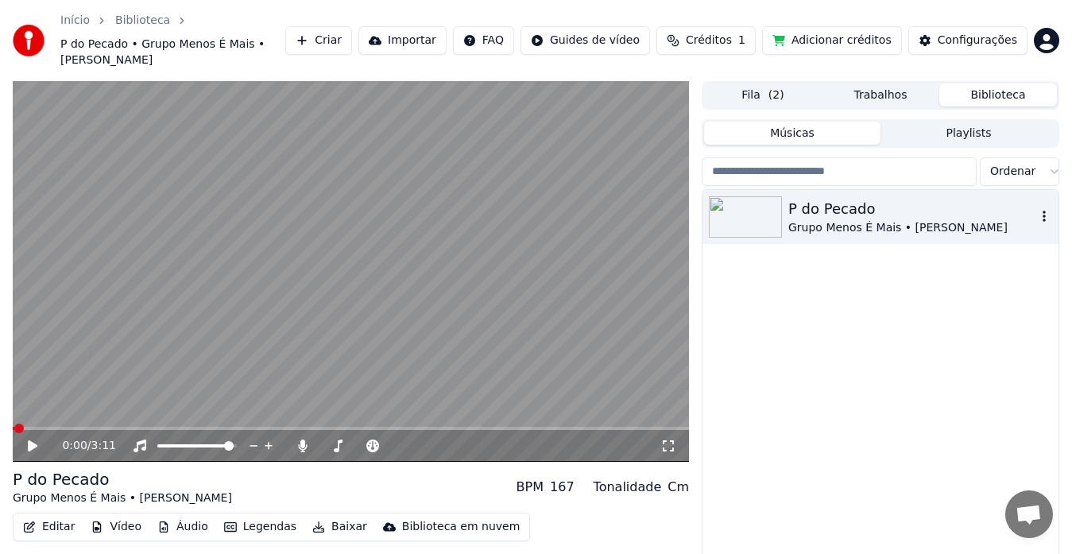
click at [900, 219] on div "P do Pecado" at bounding box center [913, 209] width 248 height 22
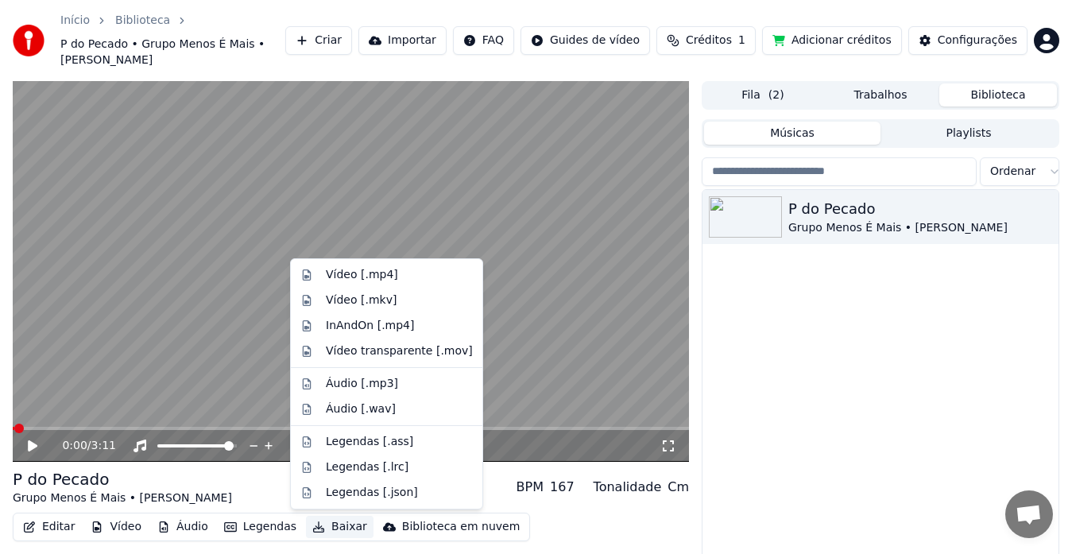
click at [338, 527] on button "Baixar" at bounding box center [340, 527] width 68 height 22
click at [349, 275] on div "Vídeo [.mp4]" at bounding box center [362, 275] width 72 height 16
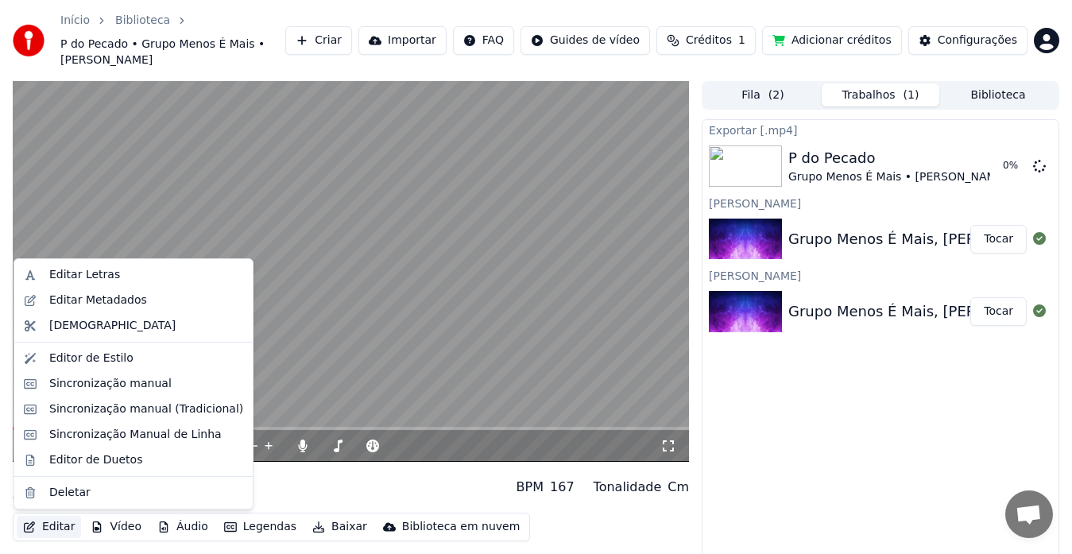
click at [55, 530] on button "Editar" at bounding box center [49, 527] width 64 height 22
click at [73, 273] on div "Editar Letras" at bounding box center [84, 275] width 71 height 16
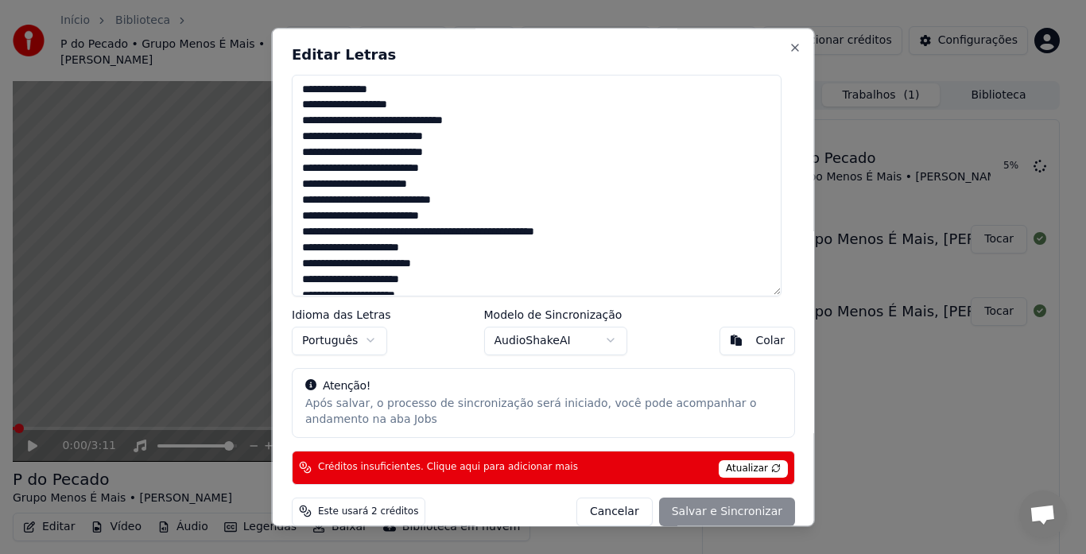
click at [610, 510] on button "Cancelar" at bounding box center [614, 511] width 76 height 29
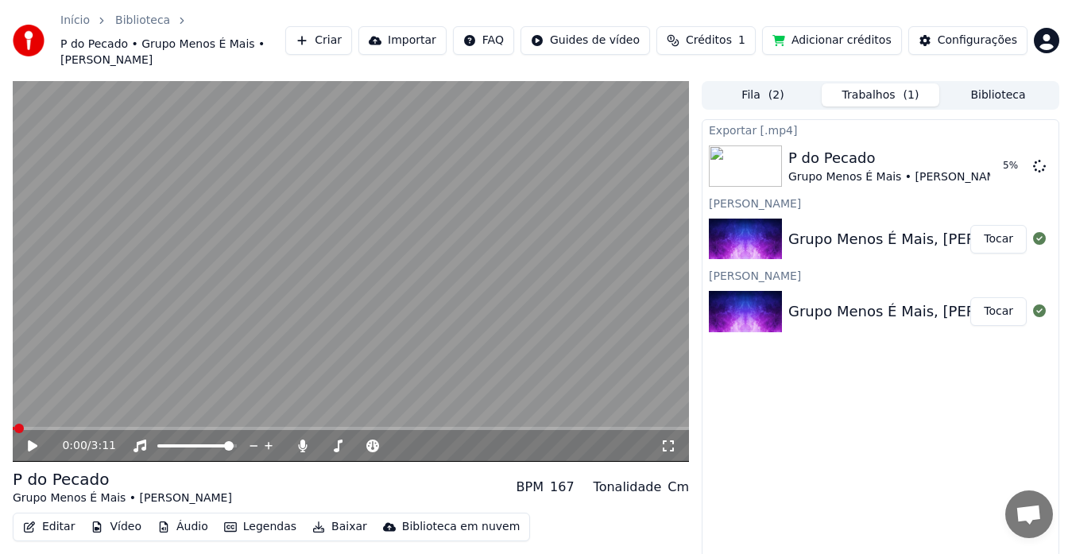
click at [871, 381] on div "Exportar [.mp4] P do Pecado Grupo Menos É Mais • [PERSON_NAME] 5 % [PERSON_NAME…" at bounding box center [881, 354] width 358 height 471
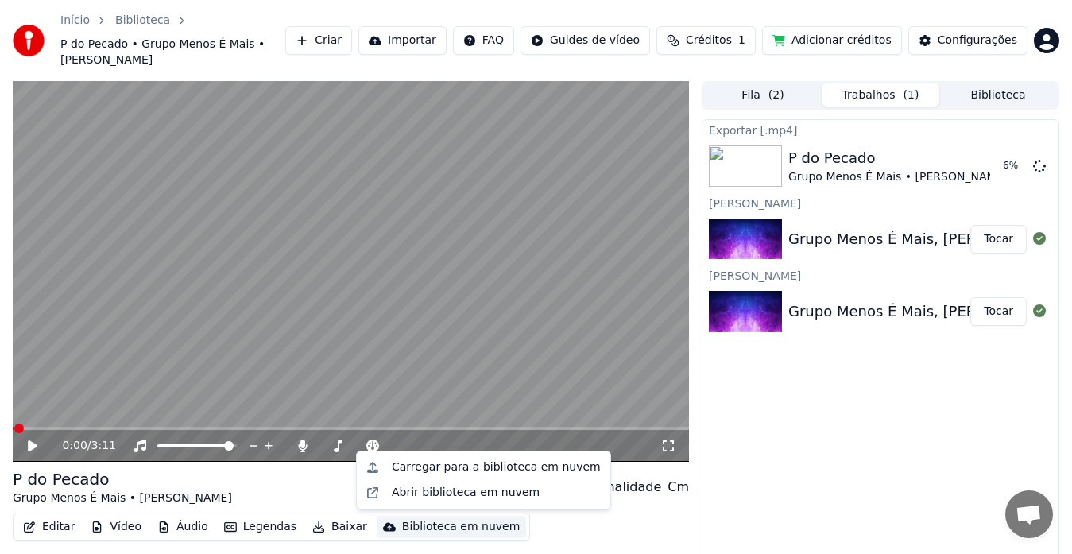
click at [405, 529] on div "Biblioteca em nuvem" at bounding box center [461, 527] width 118 height 16
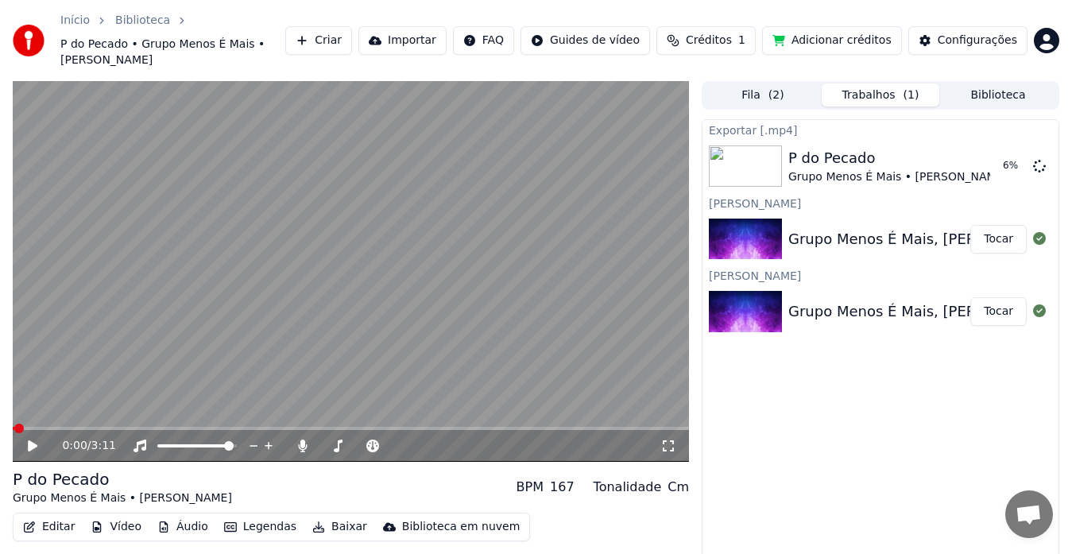
click at [240, 486] on div "P do Pecado Grupo Menos É Mais • [PERSON_NAME] BPM 167 Tonalidade Cm" at bounding box center [351, 487] width 676 height 38
click at [923, 164] on div "P do Pecado" at bounding box center [898, 158] width 219 height 22
click at [30, 444] on icon at bounding box center [33, 445] width 10 height 11
click at [400, 445] on span at bounding box center [395, 446] width 10 height 10
click at [431, 446] on icon at bounding box center [432, 446] width 8 height 8
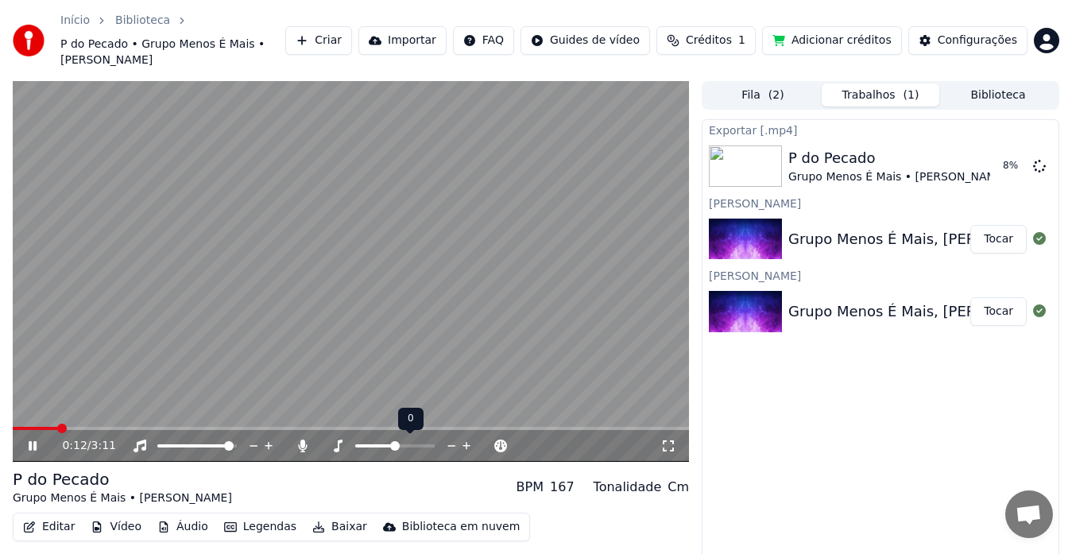
click at [468, 448] on icon at bounding box center [466, 446] width 15 height 16
click at [453, 446] on icon at bounding box center [452, 446] width 8 height 2
click at [30, 445] on icon at bounding box center [33, 446] width 8 height 10
